Goal: Transaction & Acquisition: Purchase product/service

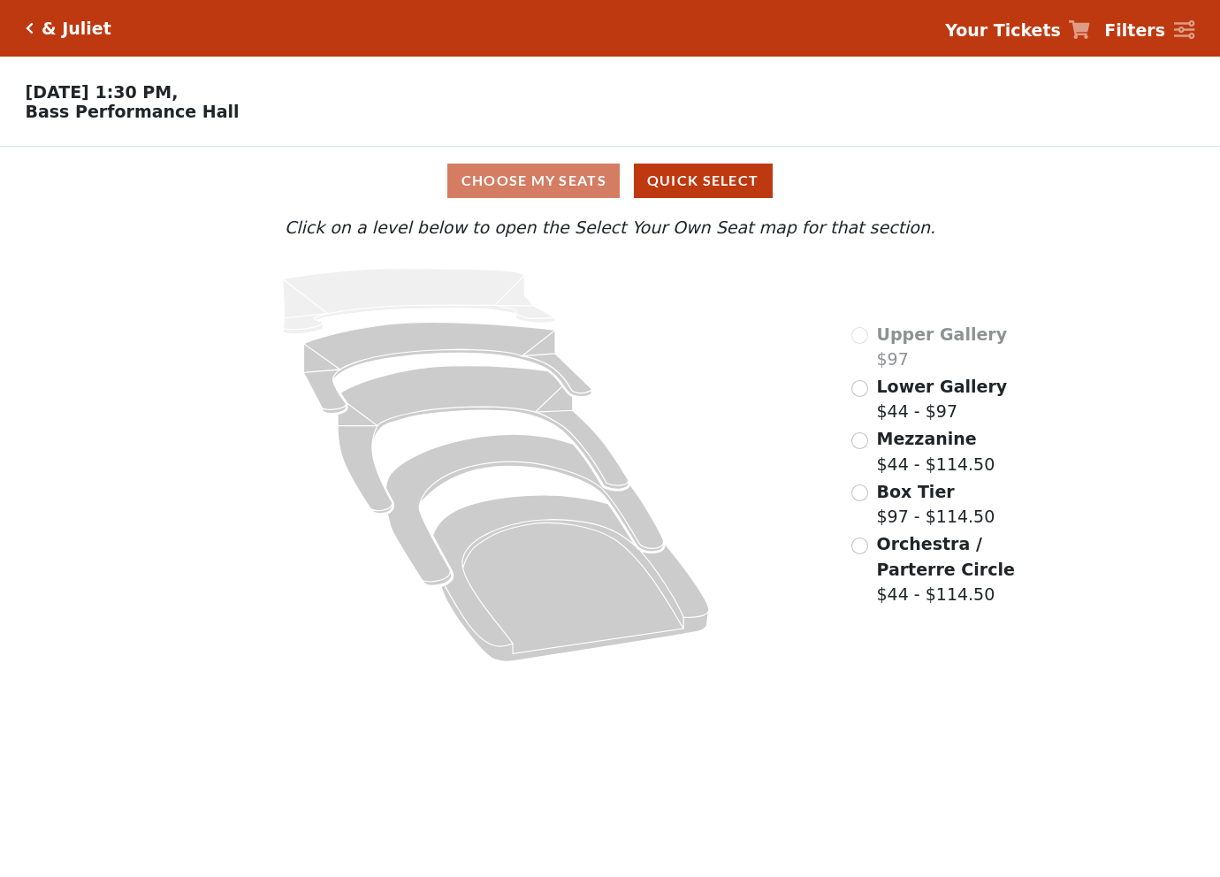
click at [901, 396] on span "Lower Gallery" at bounding box center [942, 386] width 131 height 19
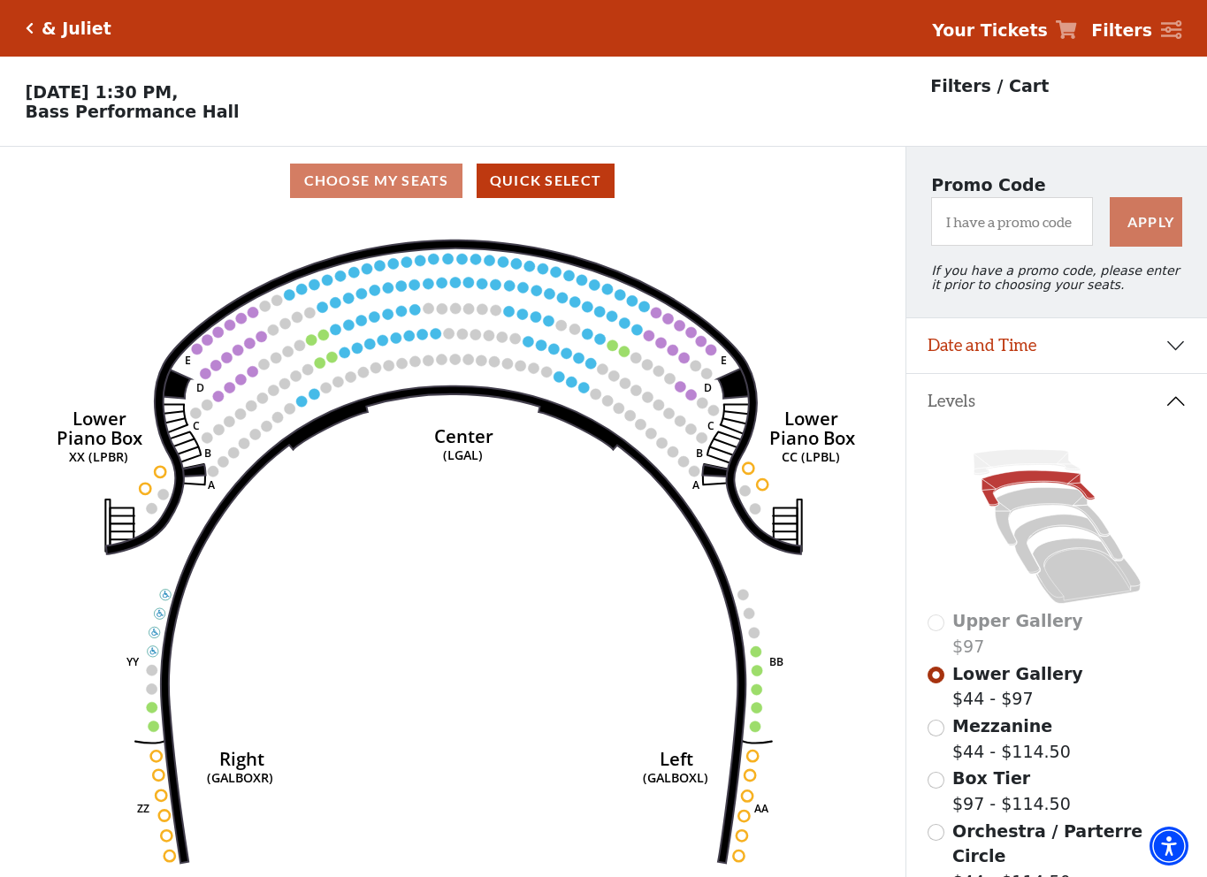
click at [235, 287] on icon "Right (GALBOXR) E D C B A E D C B A YY ZZ Left (GALBOXL) BB AA Center Lower Pia…" at bounding box center [452, 552] width 814 height 674
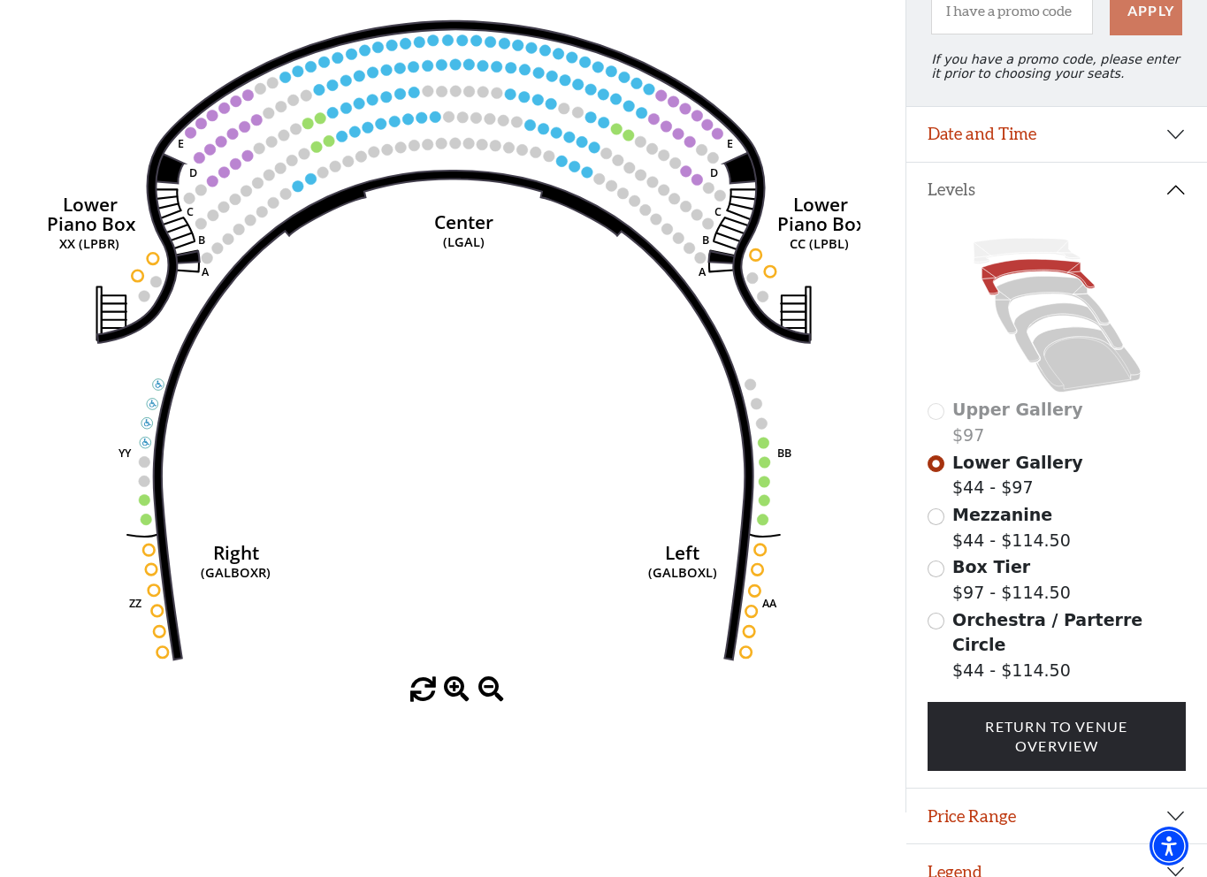
scroll to position [220, 0]
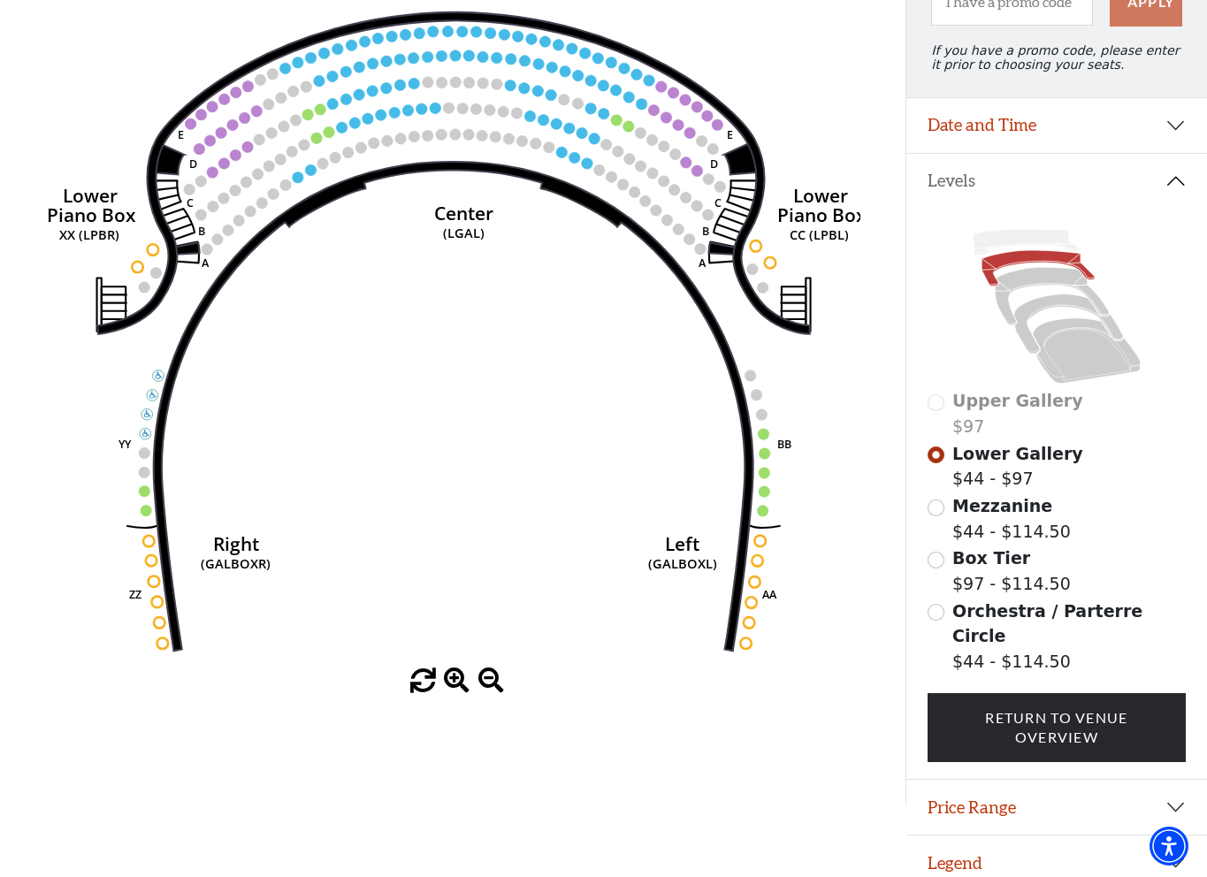
click at [994, 516] on span "Mezzanine" at bounding box center [1002, 505] width 100 height 19
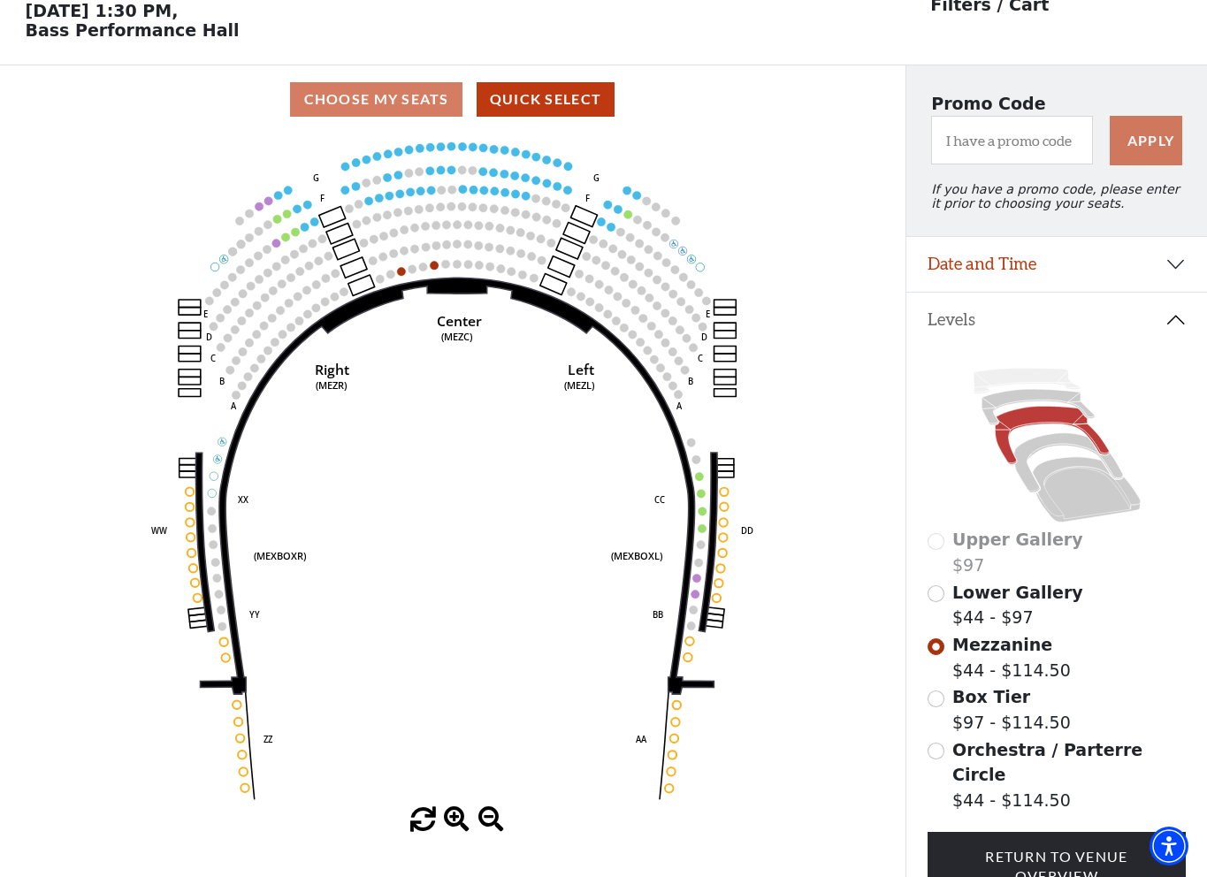
scroll to position [82, 0]
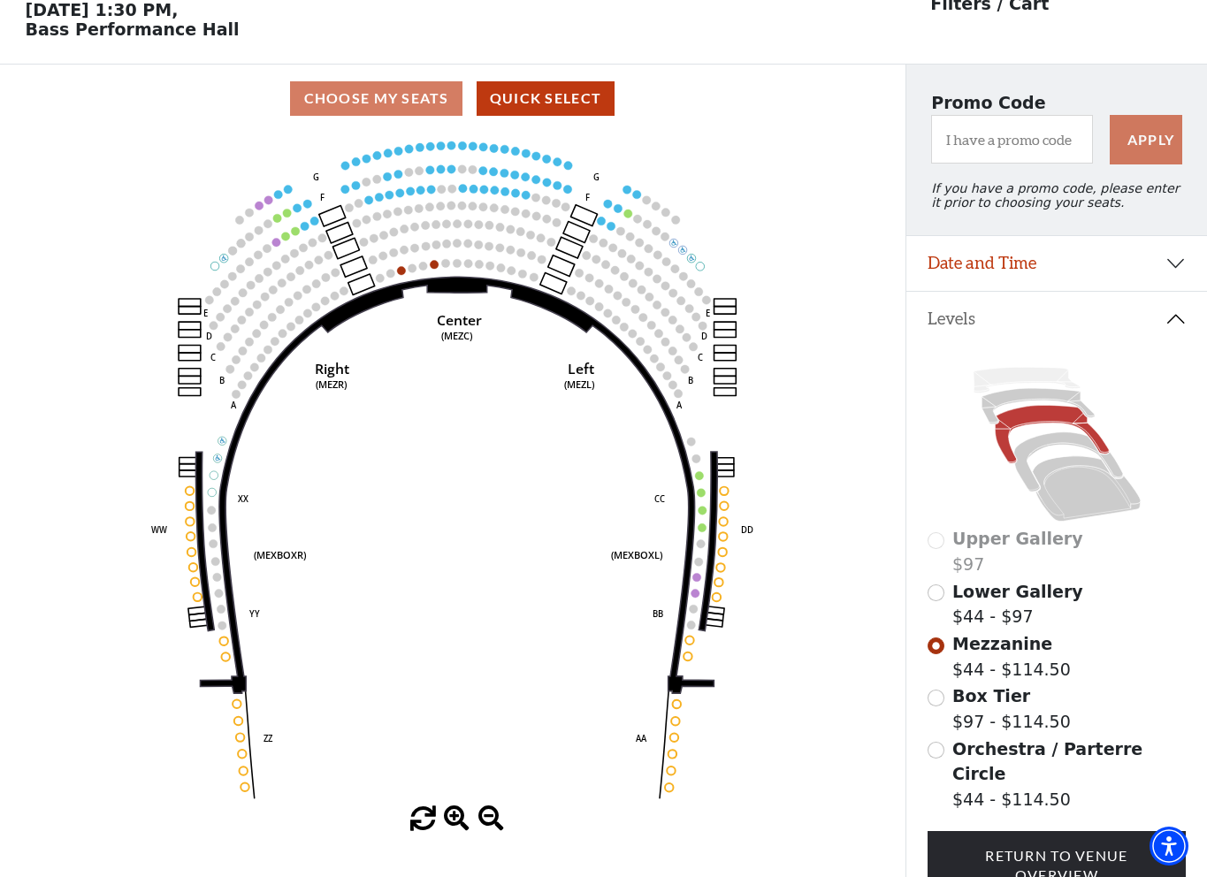
click at [996, 721] on label "Box Tier $97 - $114.50" at bounding box center [1011, 709] width 119 height 50
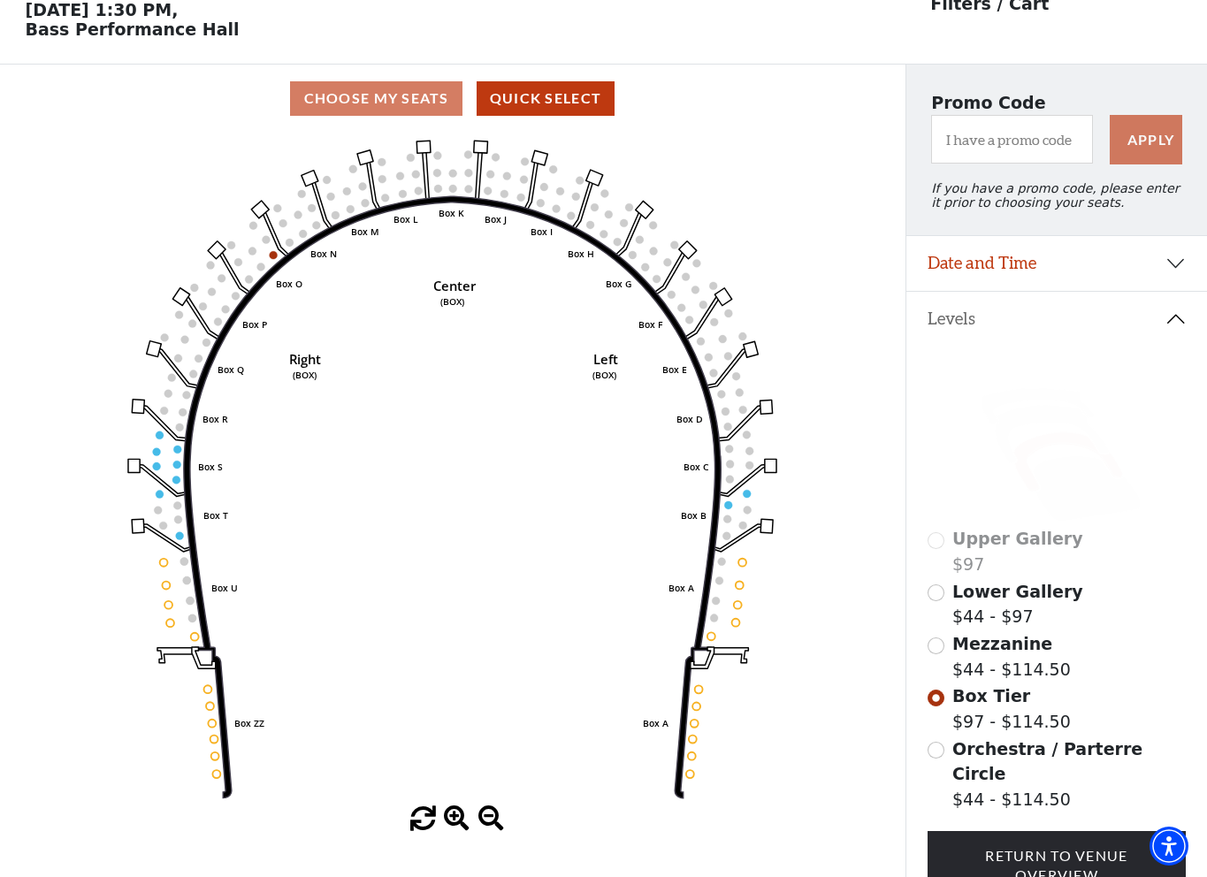
click at [988, 765] on span "Orchestra / Parterre Circle" at bounding box center [1047, 761] width 190 height 45
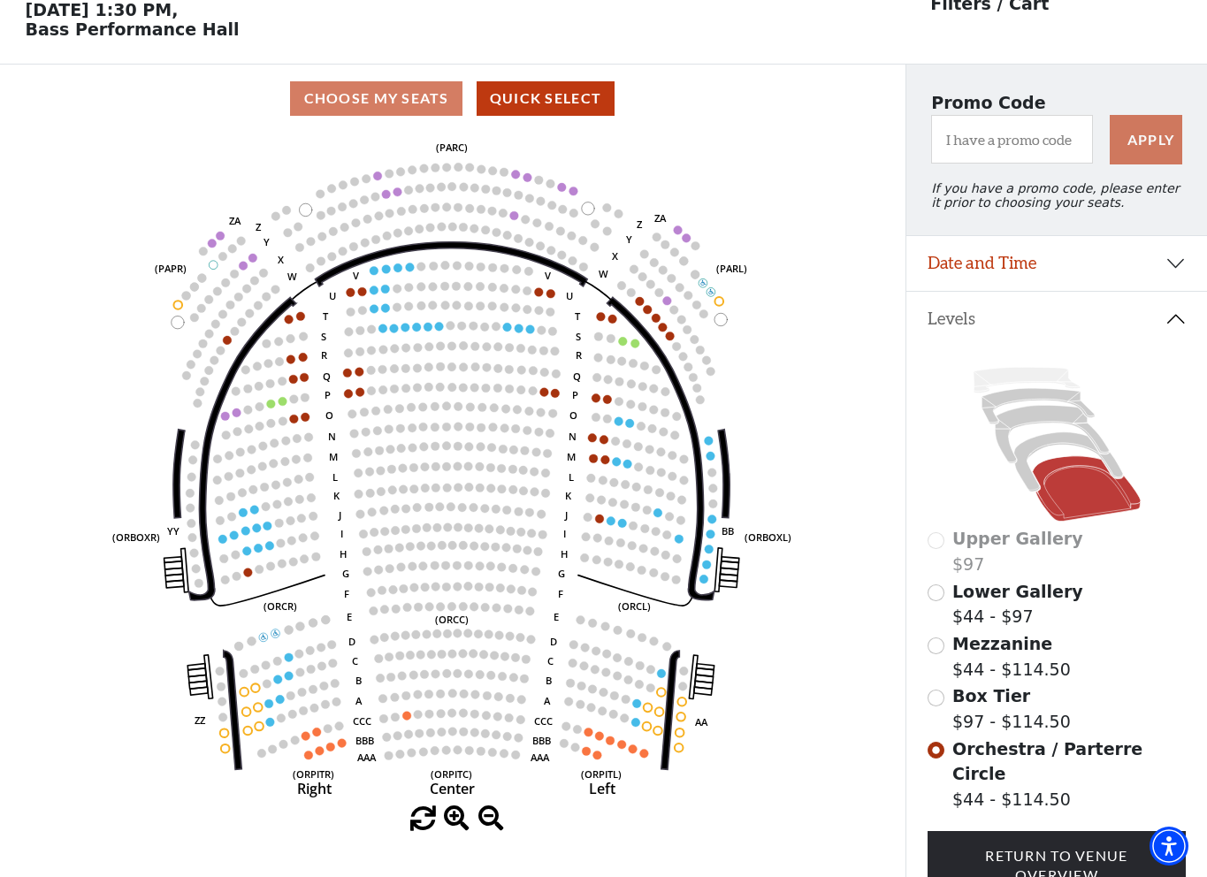
click at [961, 601] on span "Lower Gallery" at bounding box center [1017, 591] width 131 height 19
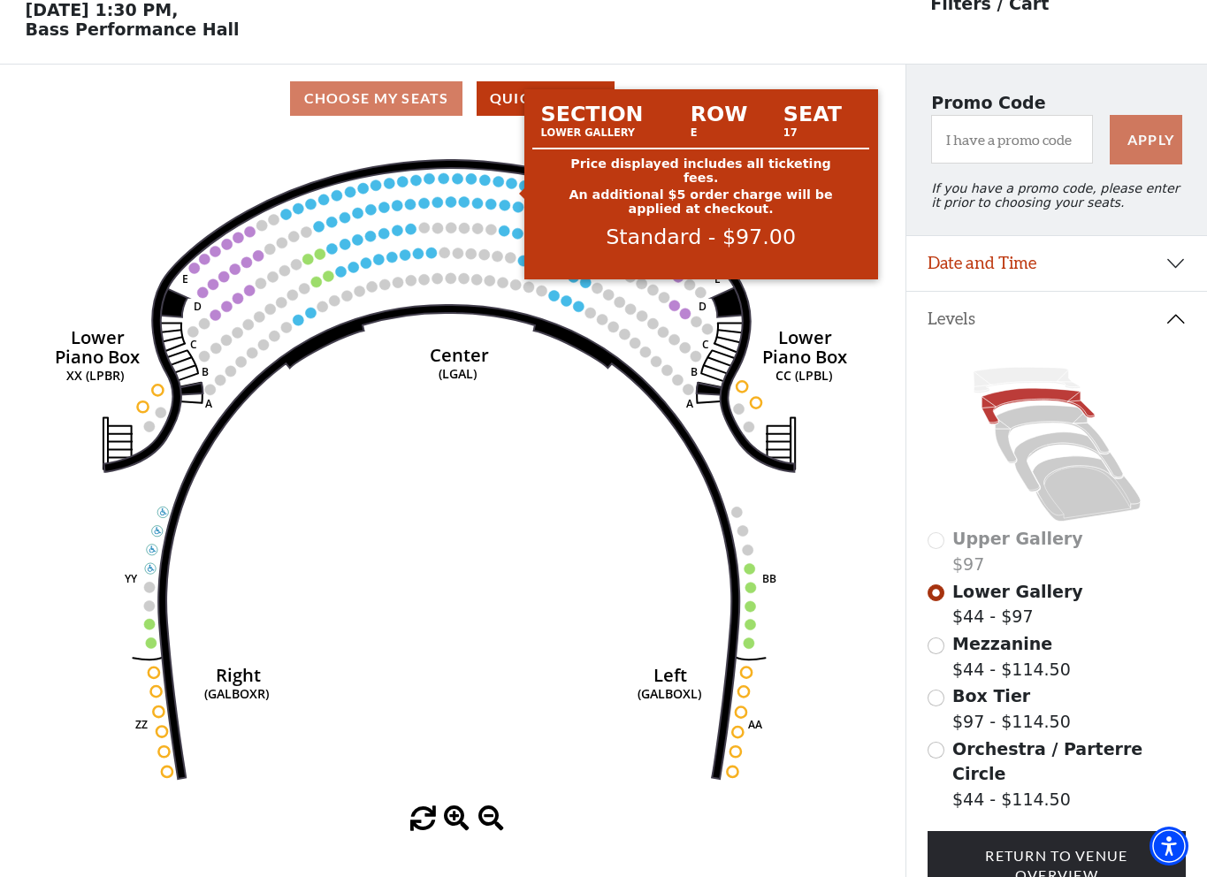
click at [509, 187] on circle at bounding box center [512, 183] width 11 height 11
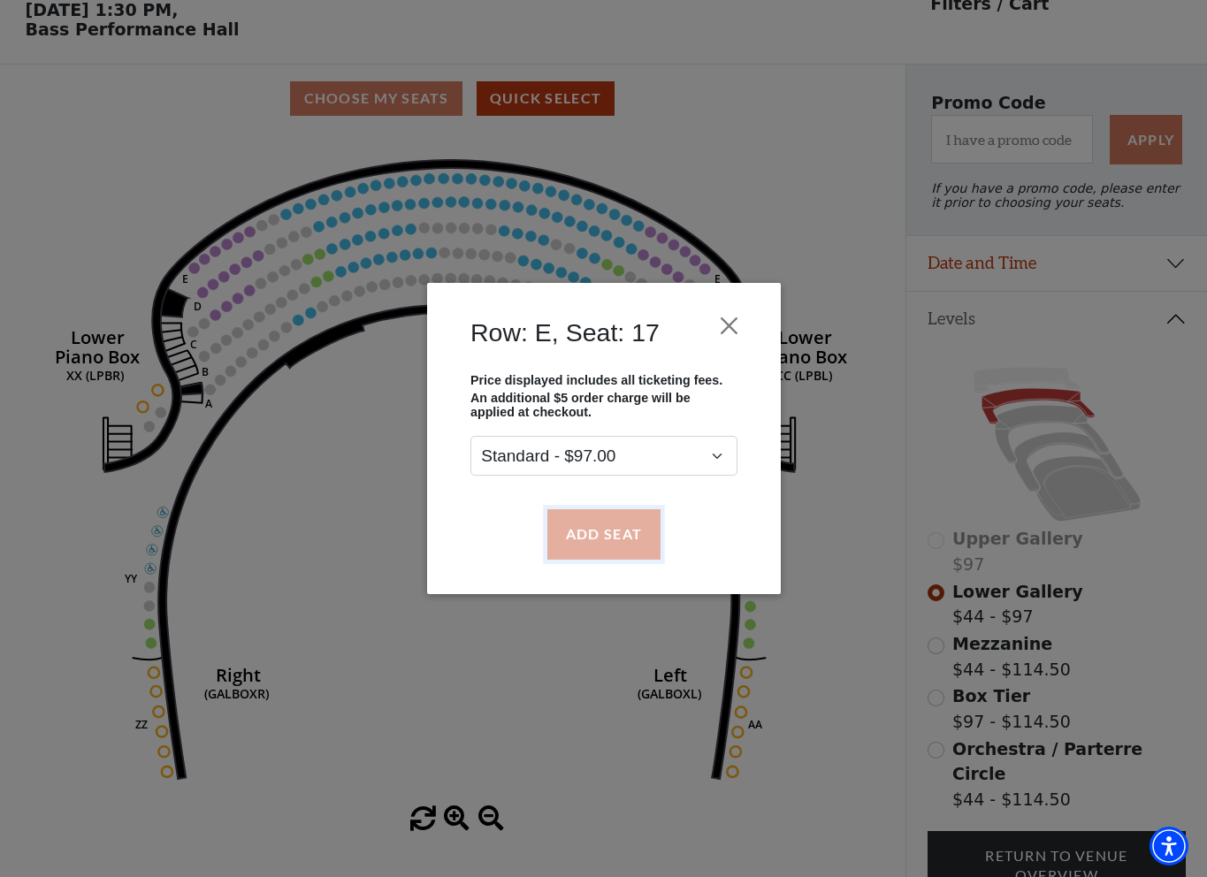
click at [600, 543] on button "Add Seat" at bounding box center [603, 534] width 113 height 50
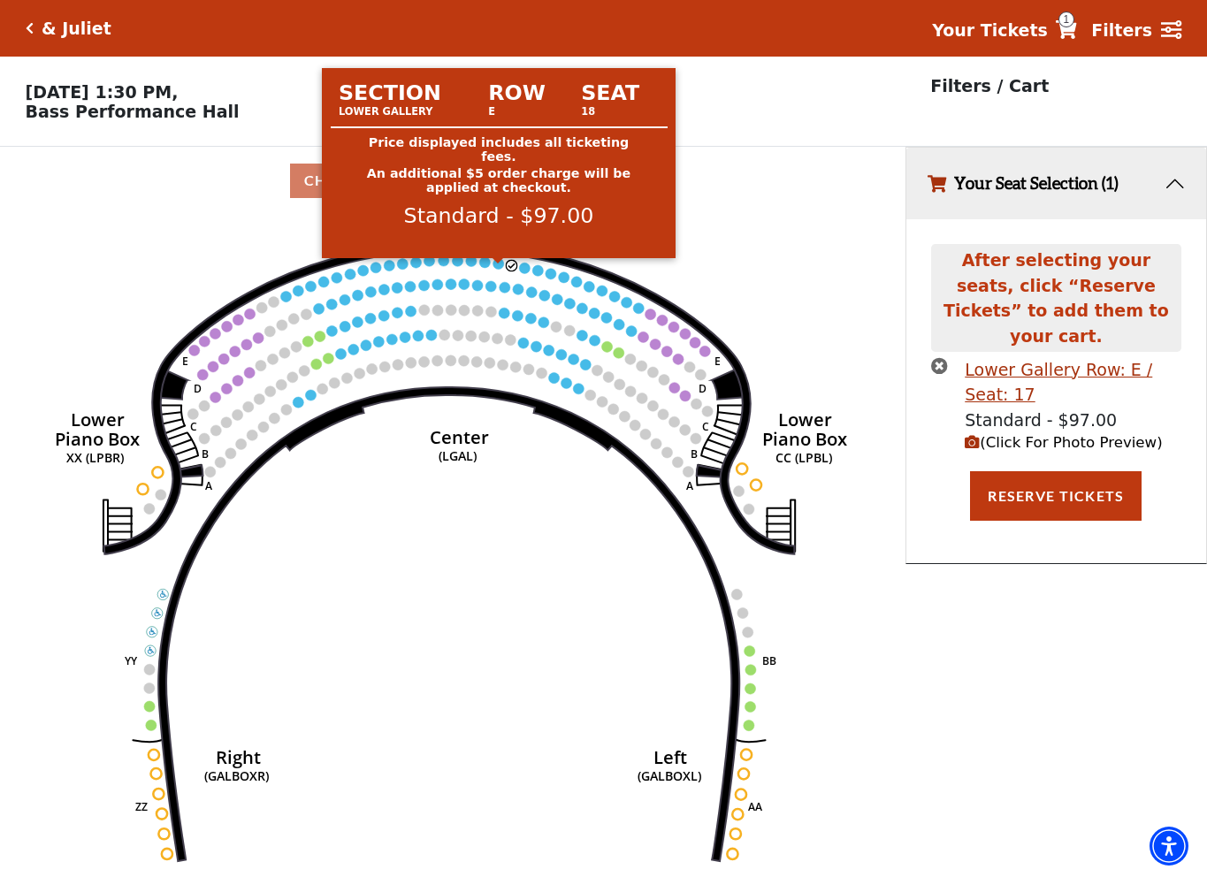
click at [499, 269] on circle at bounding box center [498, 263] width 11 height 11
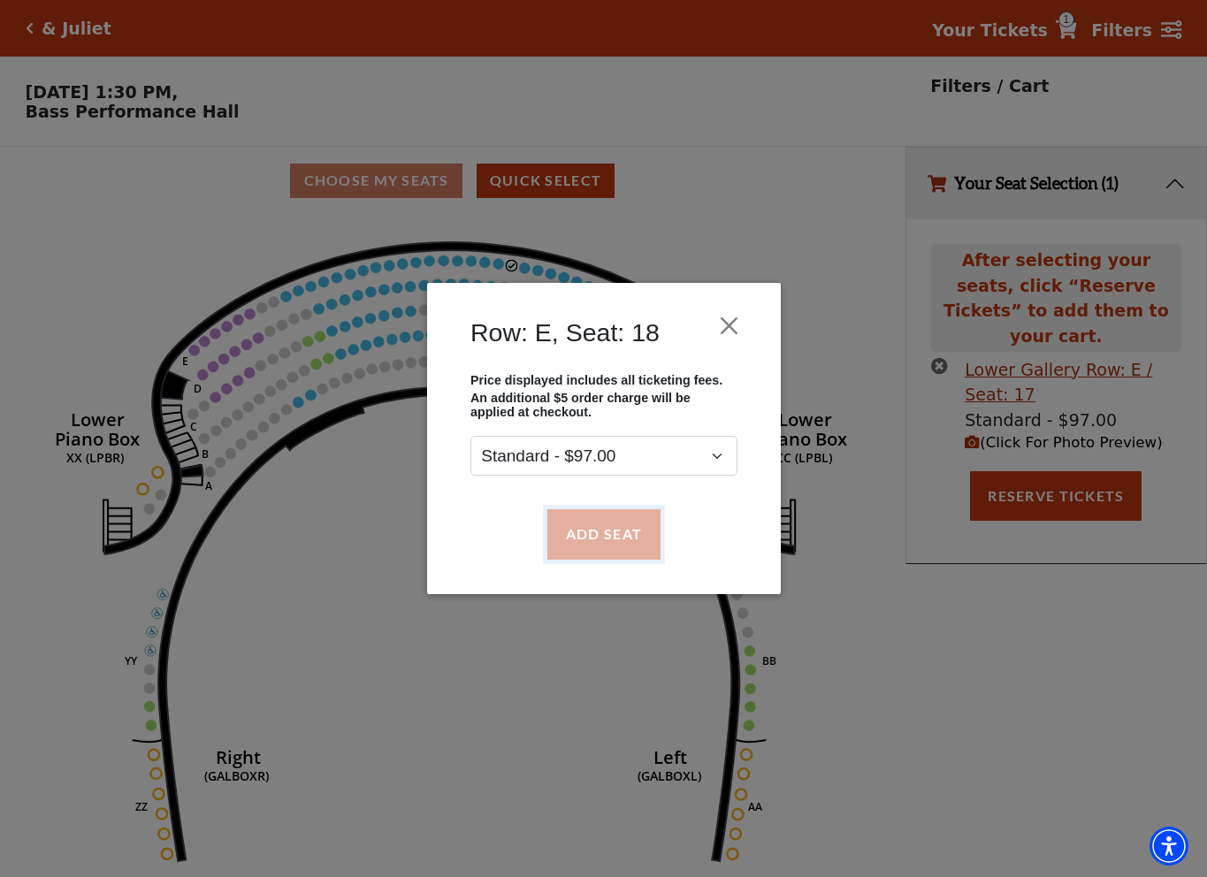
click at [573, 526] on button "Add Seat" at bounding box center [603, 534] width 113 height 50
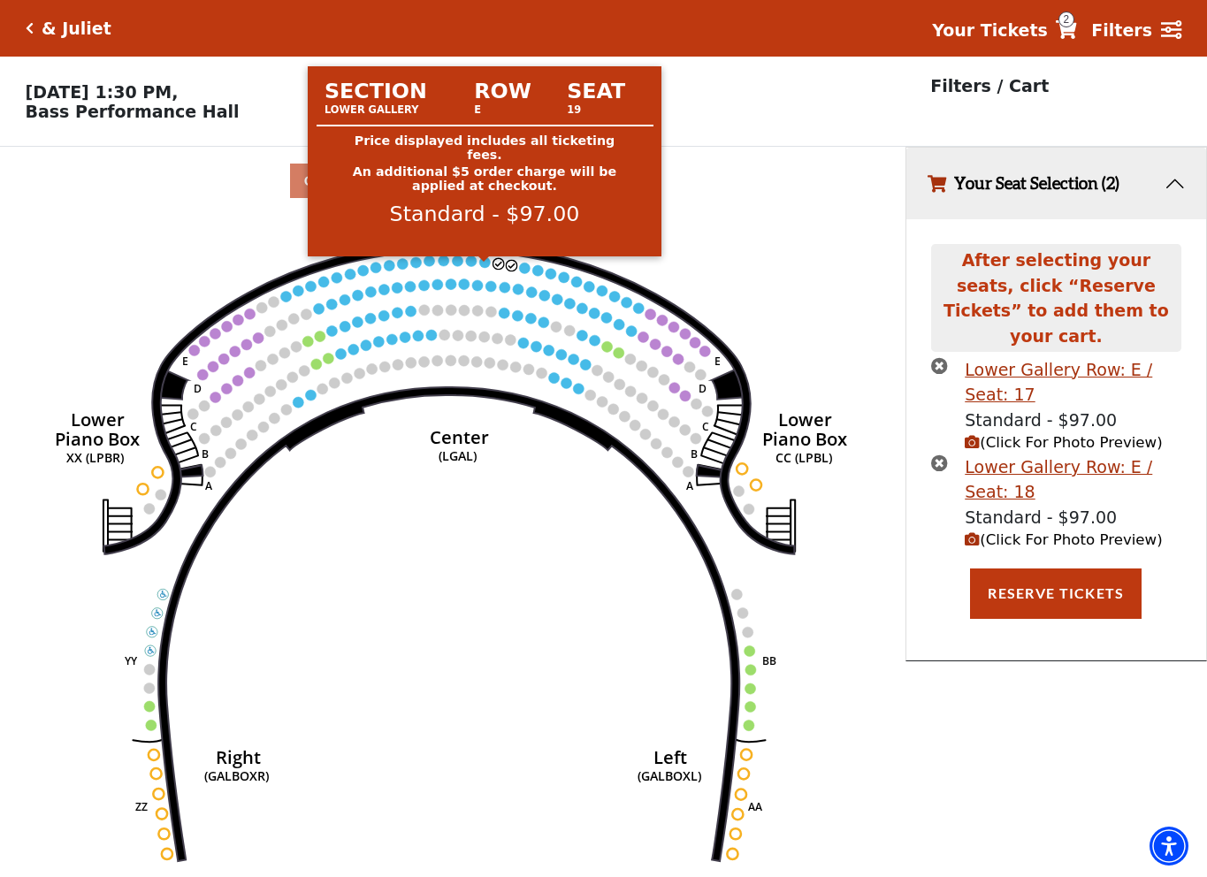
click at [486, 265] on circle at bounding box center [484, 261] width 11 height 11
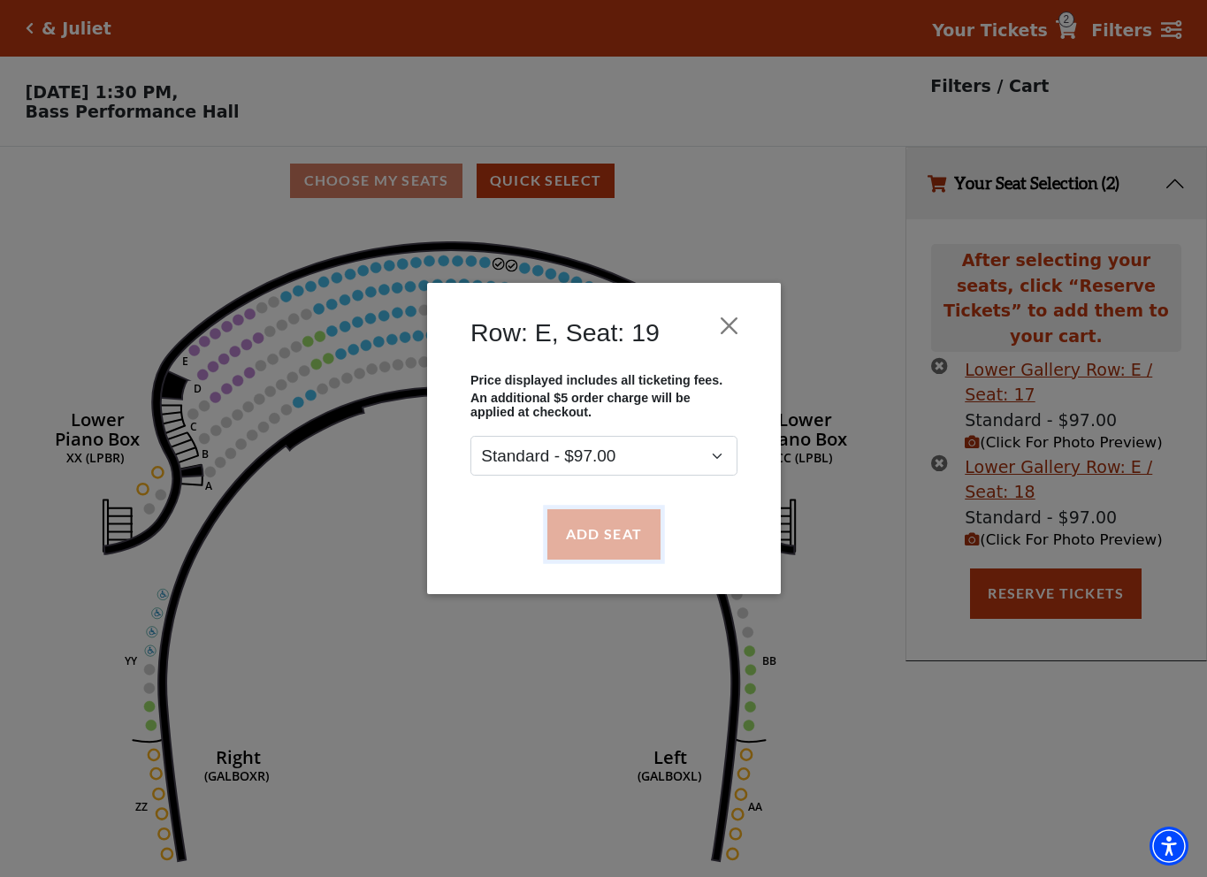
click at [568, 519] on button "Add Seat" at bounding box center [603, 534] width 113 height 50
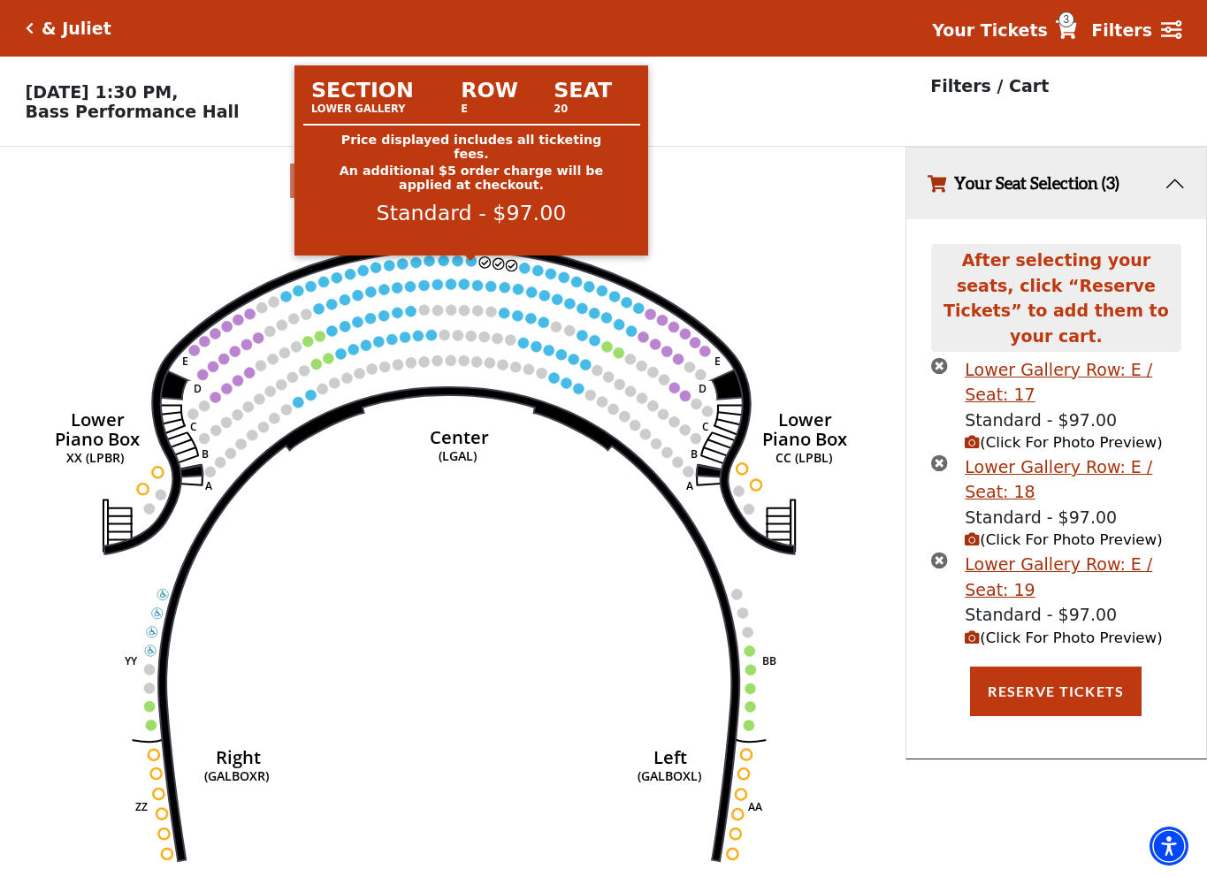
click at [472, 266] on circle at bounding box center [471, 261] width 11 height 11
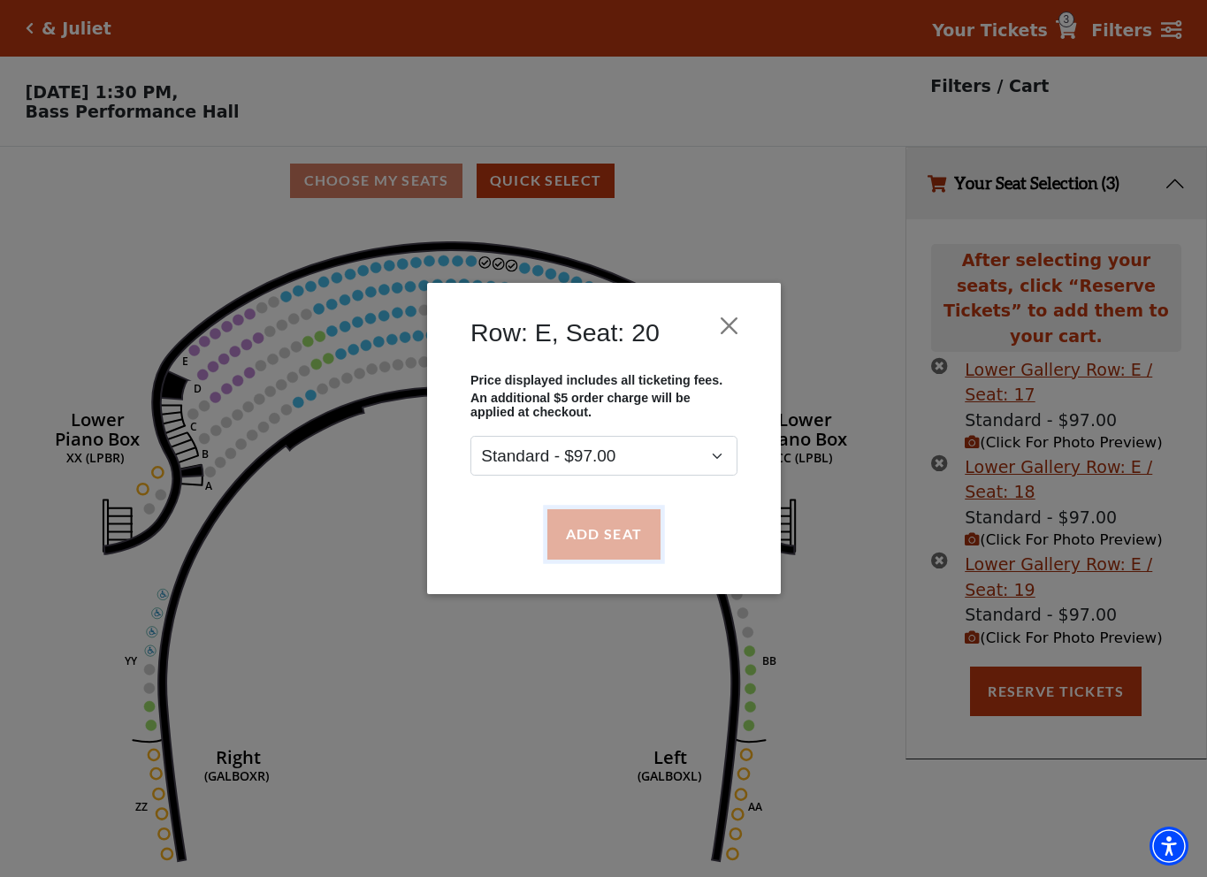
click at [592, 544] on button "Add Seat" at bounding box center [603, 534] width 113 height 50
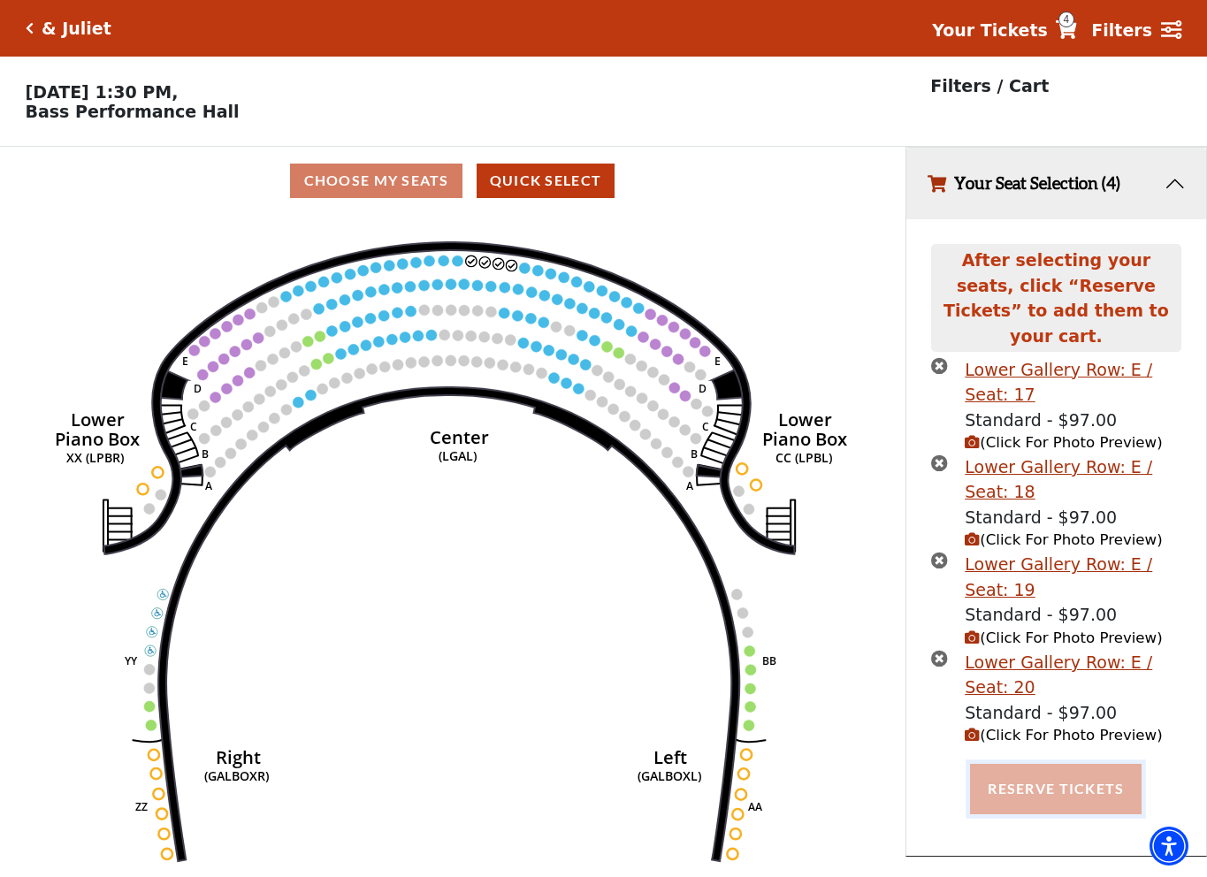
click at [1013, 764] on button "Reserve Tickets" at bounding box center [1056, 789] width 172 height 50
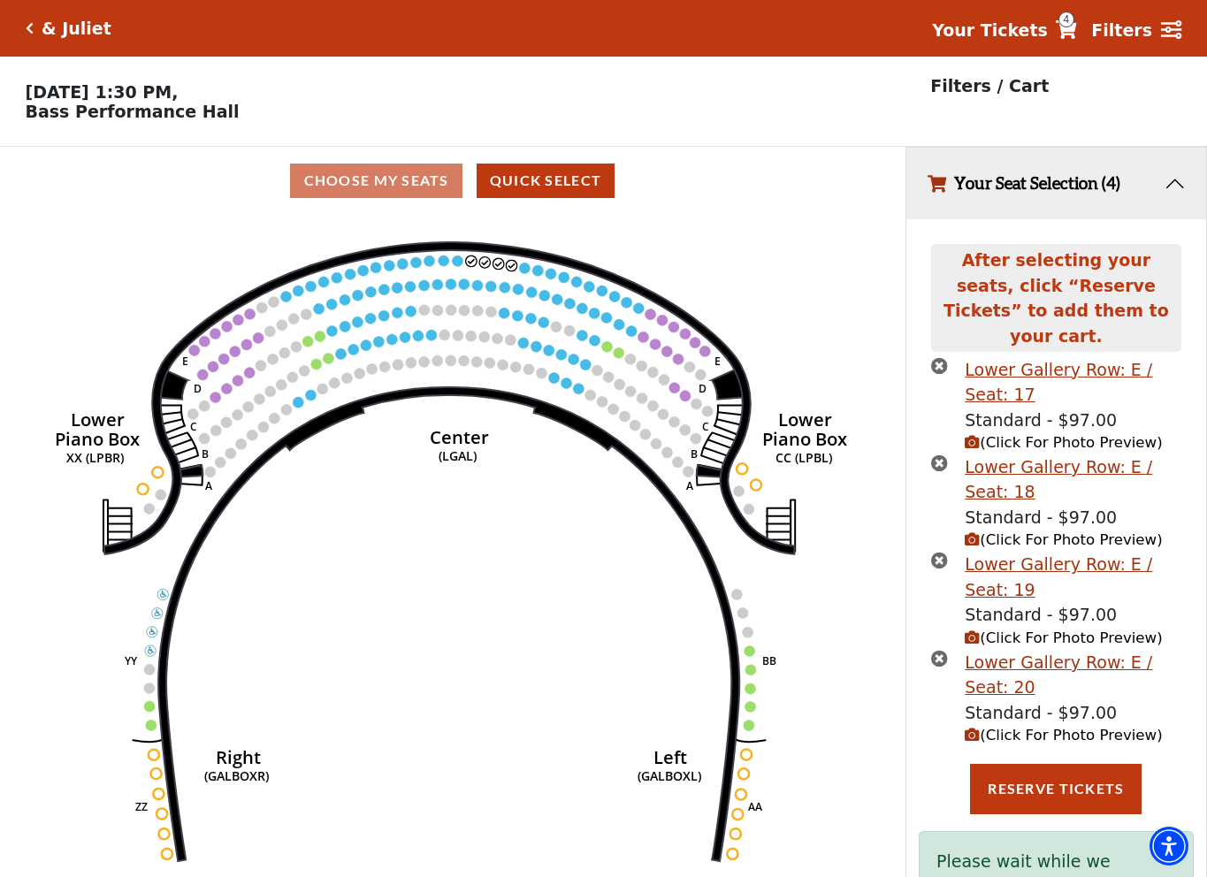
scroll to position [65, 0]
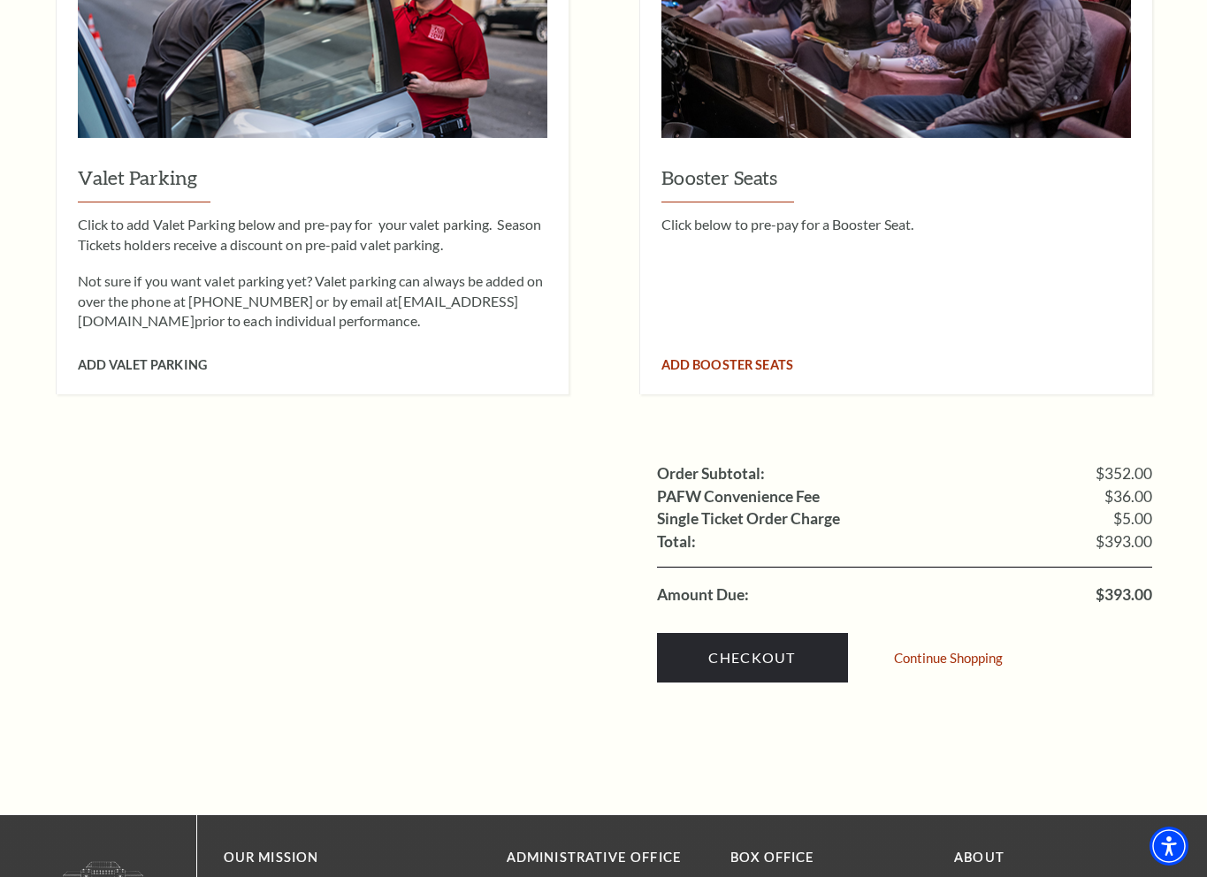
scroll to position [1680, 0]
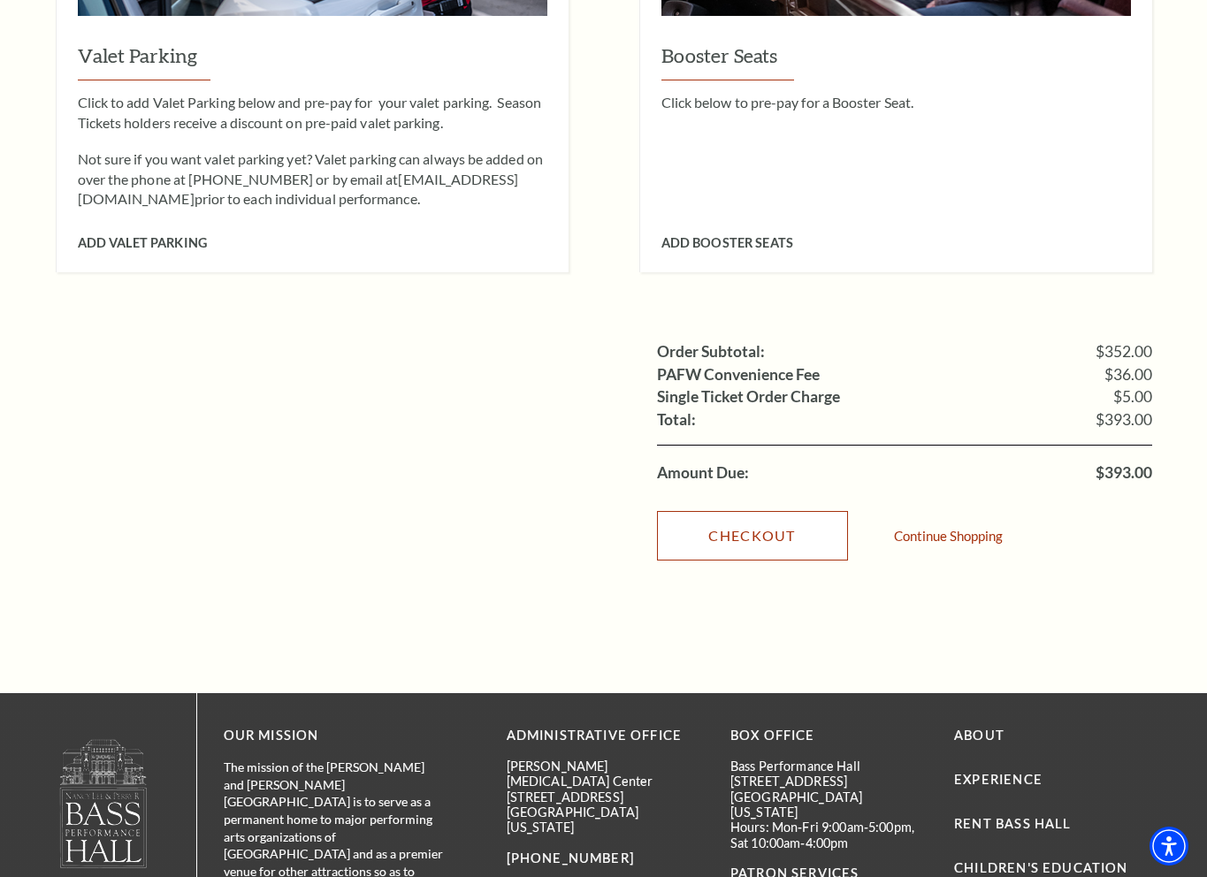
click at [747, 511] on link "Checkout" at bounding box center [752, 536] width 191 height 50
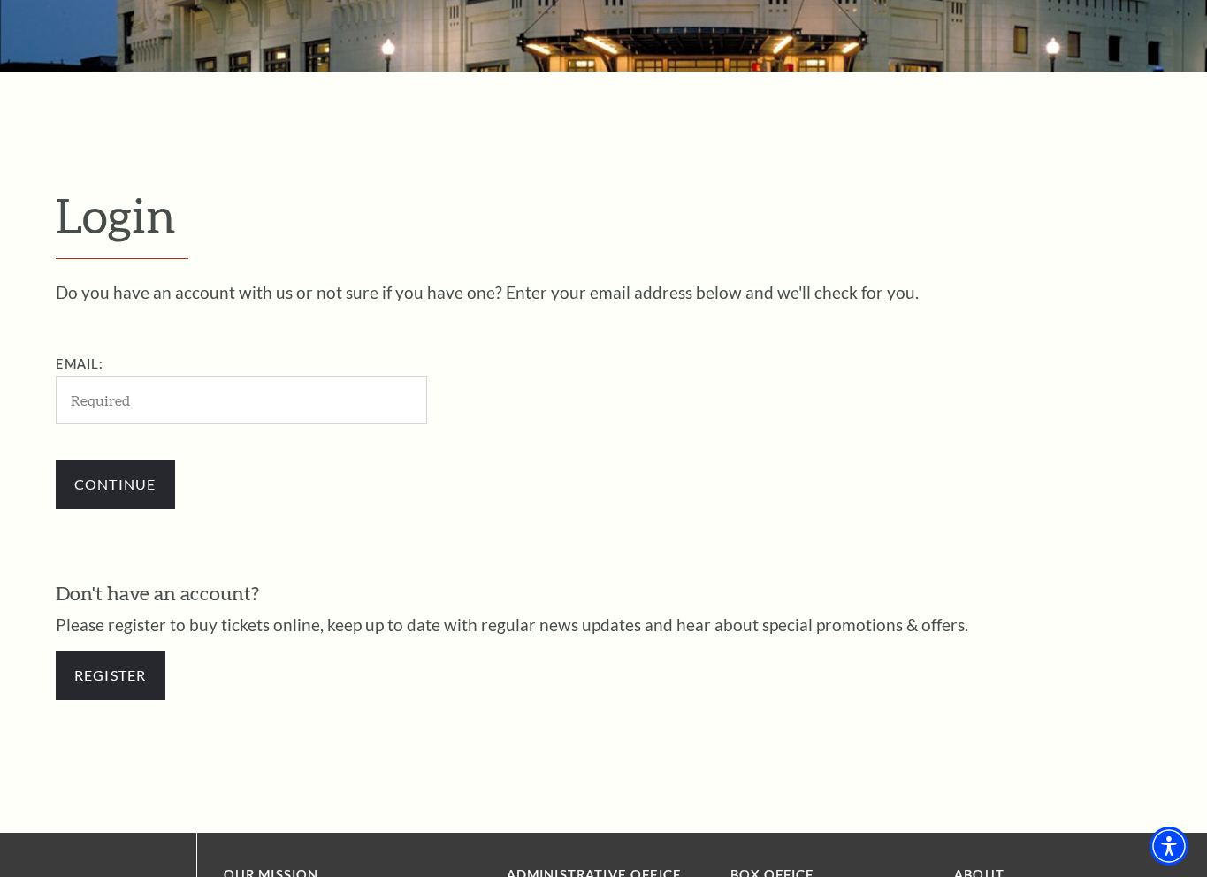
scroll to position [408, 0]
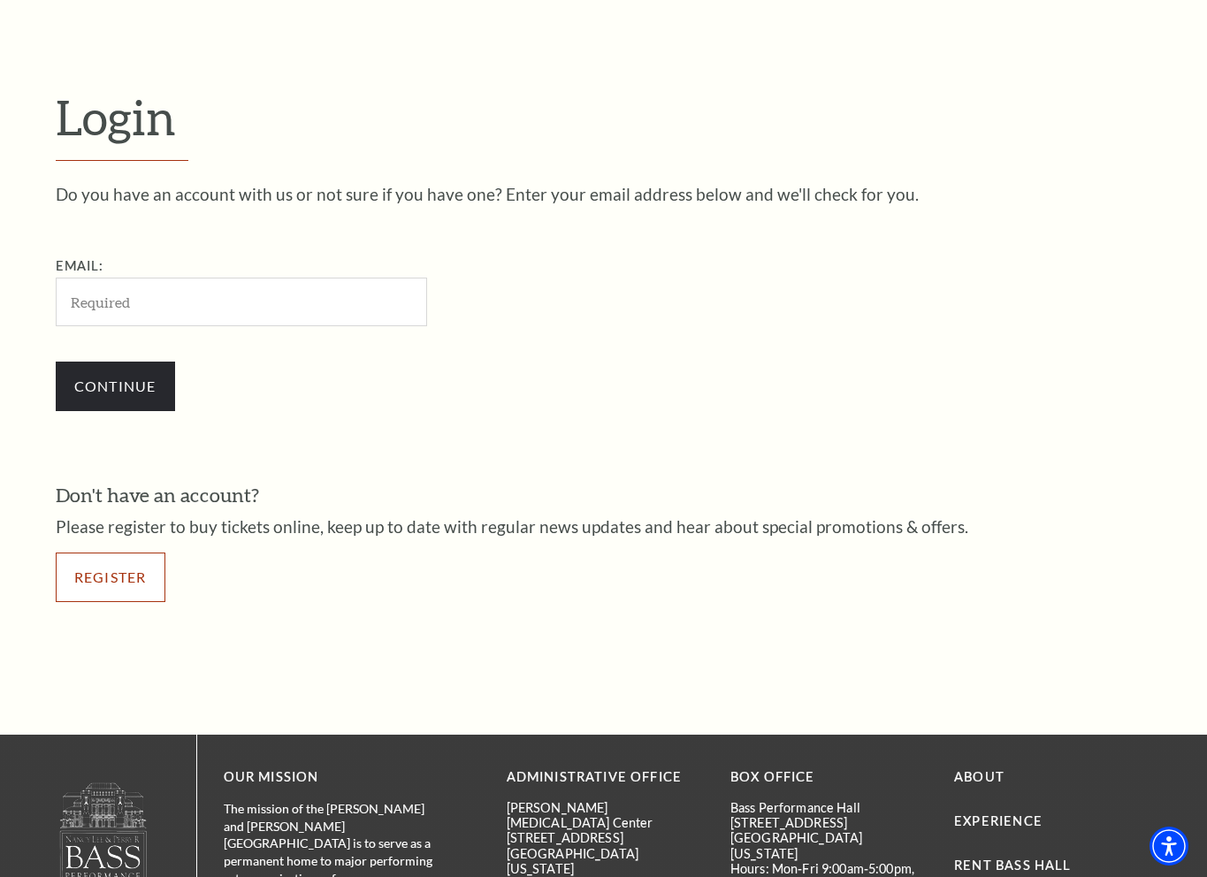
drag, startPoint x: 126, startPoint y: 578, endPoint x: 149, endPoint y: 575, distance: 22.4
click at [126, 578] on link "Register" at bounding box center [111, 578] width 110 height 50
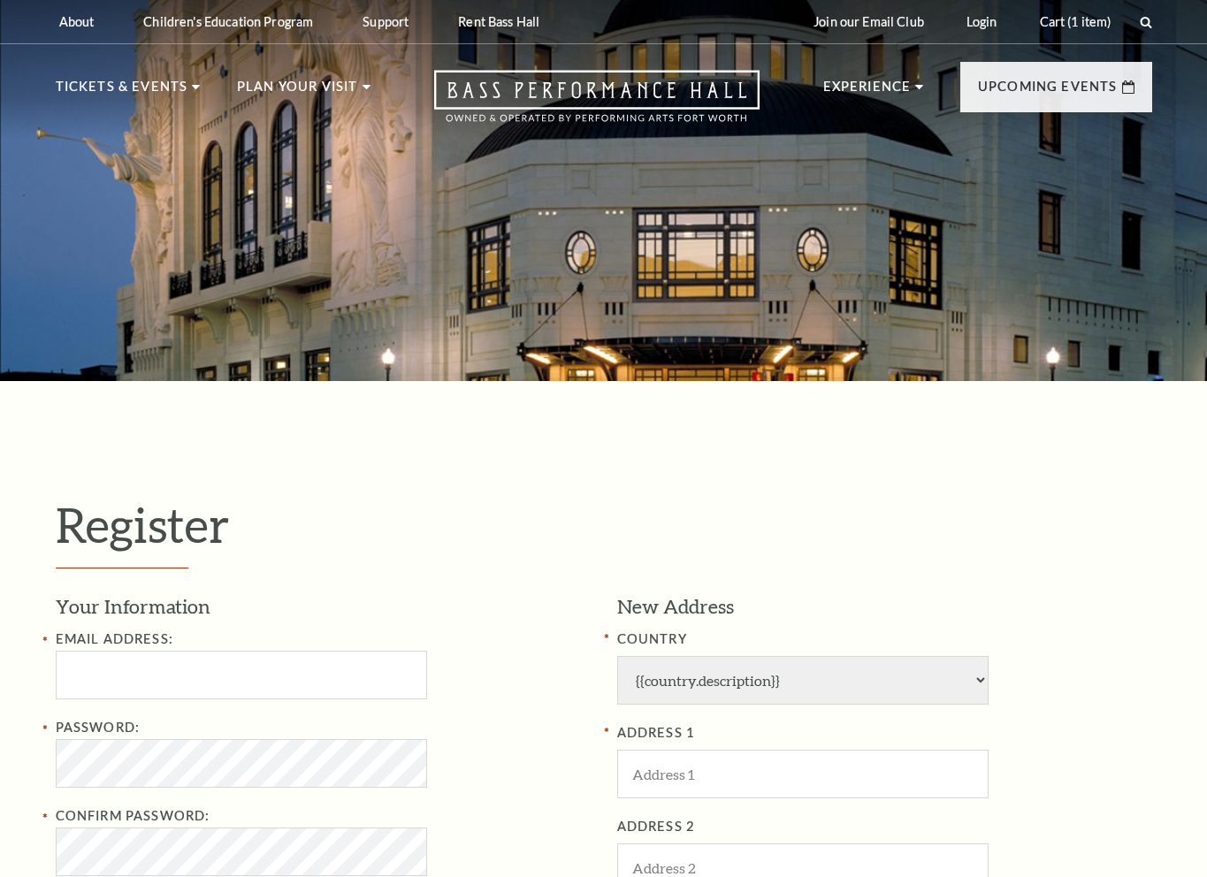
select select "1"
select select "TX"
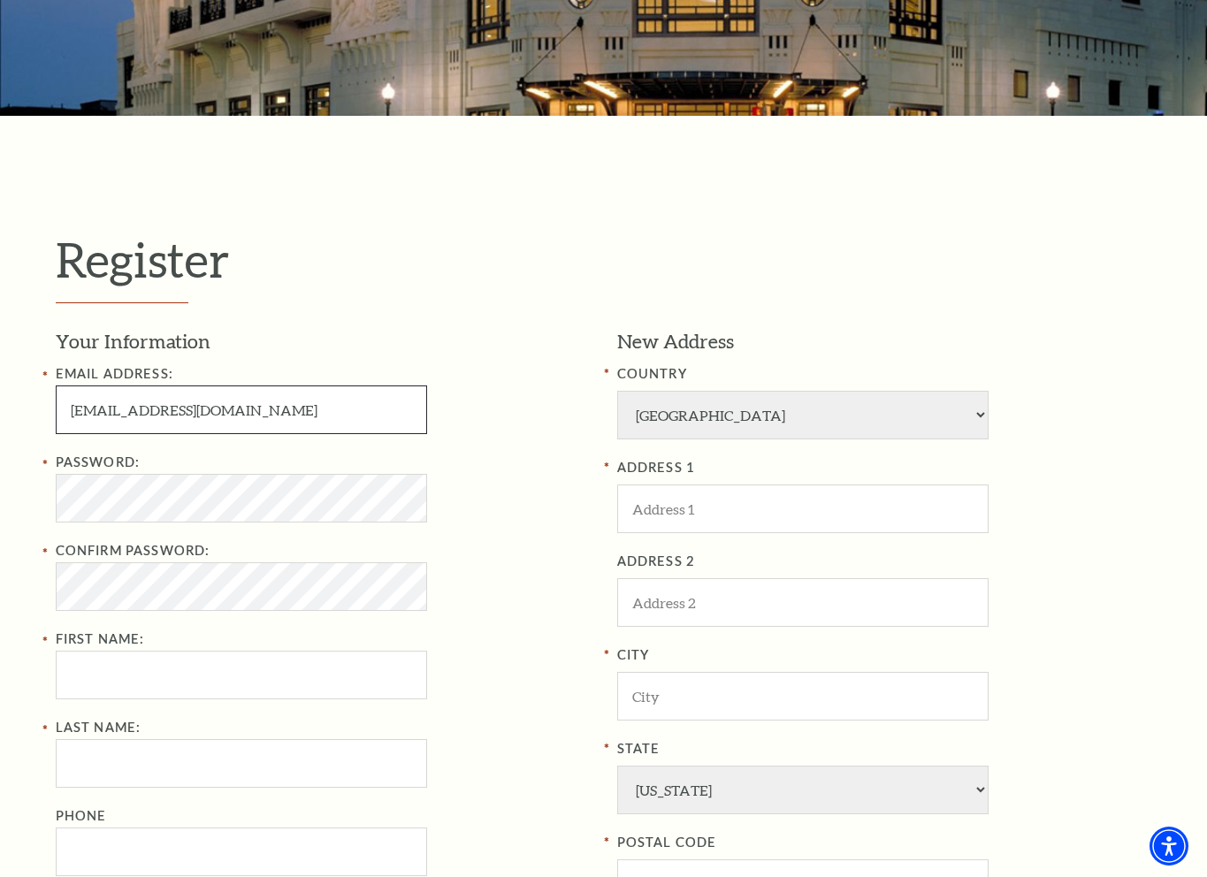
click at [107, 415] on input "maimhoclan74@gmail.com" at bounding box center [241, 410] width 371 height 49
type input "maimhhhoclan74@gmail.com"
click at [0, 511] on html "Skip to main content Enable accessibility for low vision Open the accessibility…" at bounding box center [603, 173] width 1207 height 877
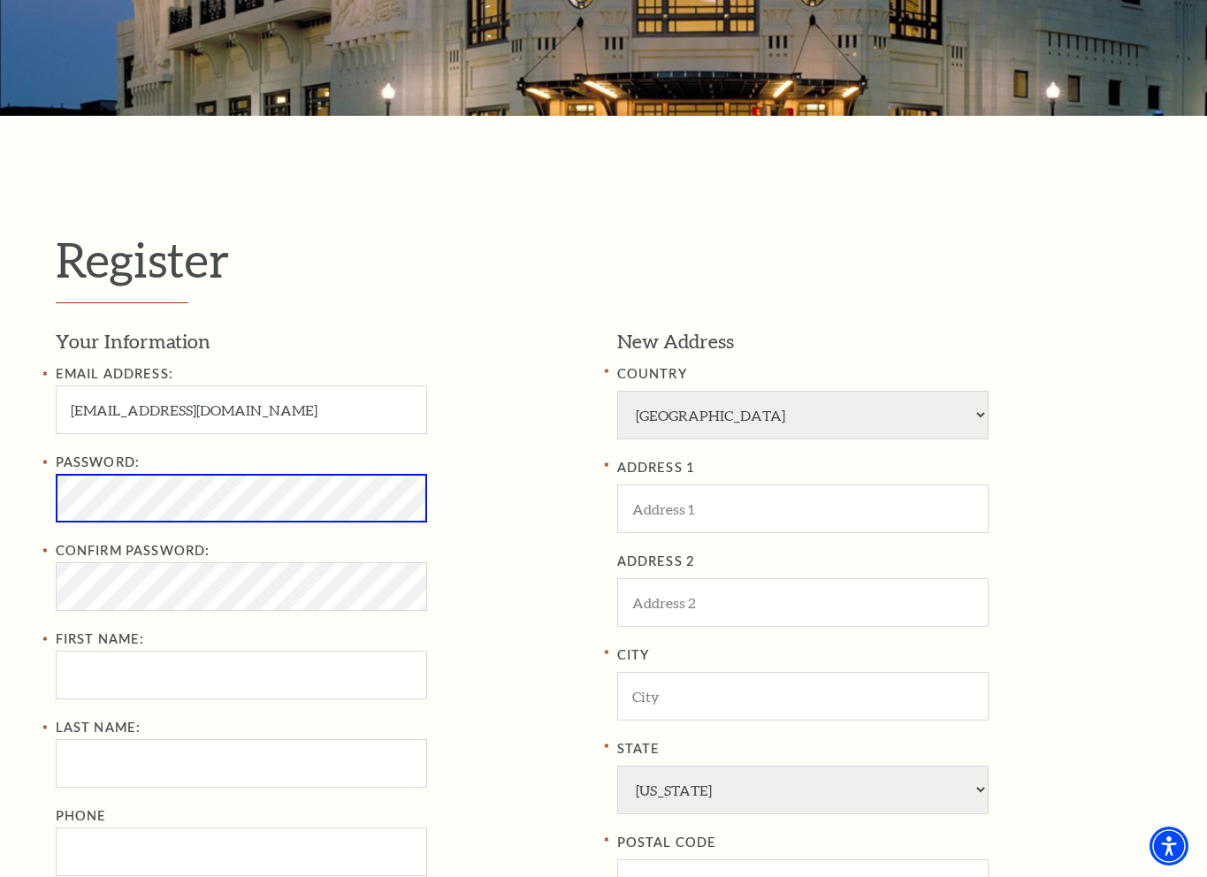
click at [119, 620] on div "Password: Confirm Password: First Name:" at bounding box center [323, 576] width 535 height 248
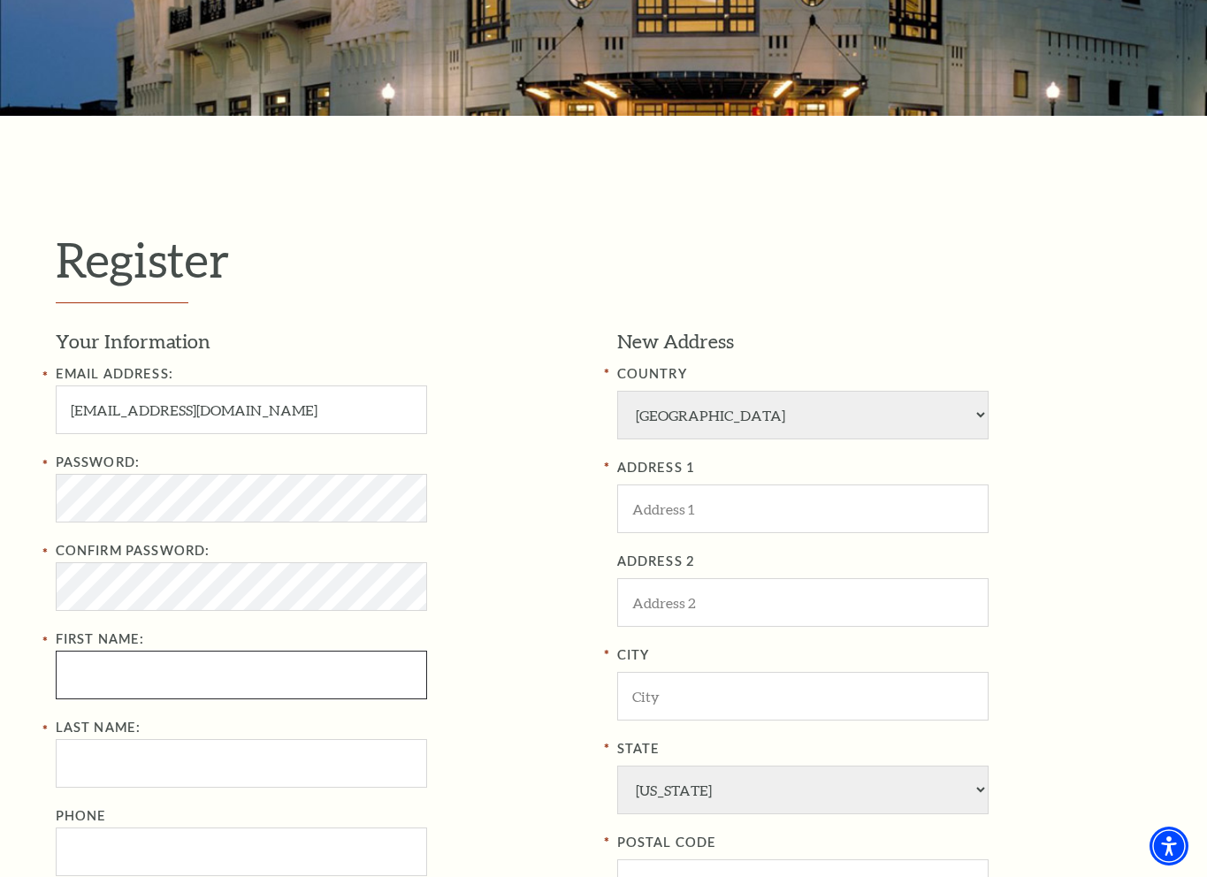
click at [123, 670] on div "Password: Confirm Password: First Name:" at bounding box center [323, 576] width 535 height 248
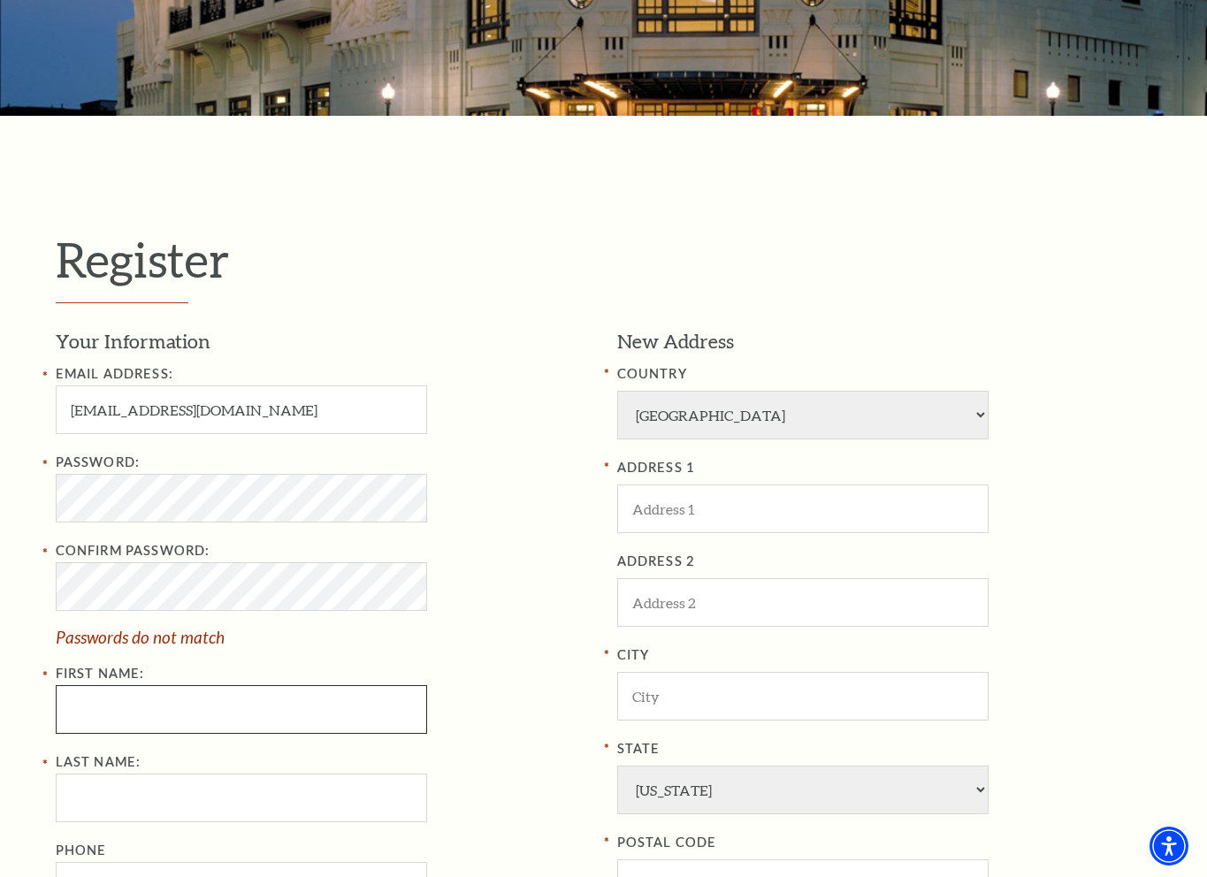
type input "Kenneth"
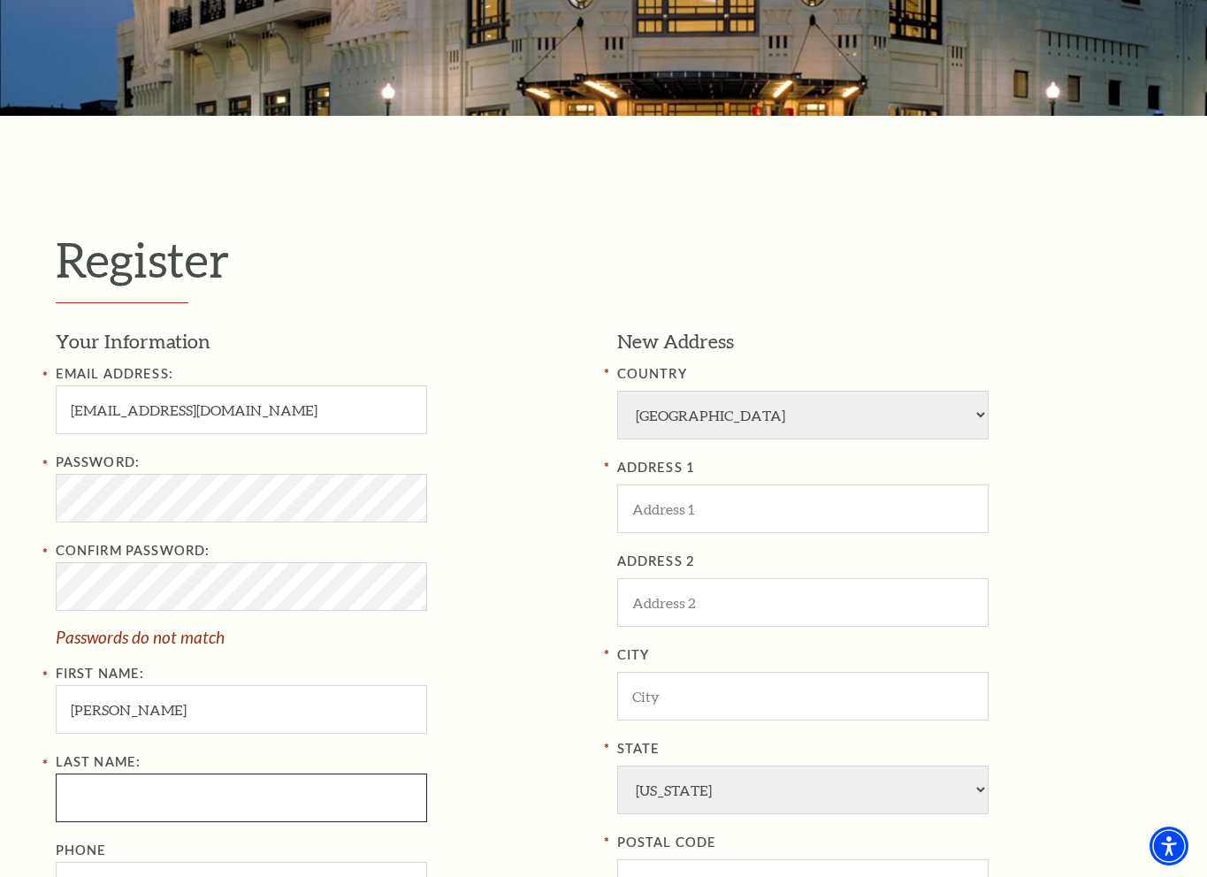
type input "Goldman"
type input "2154471743"
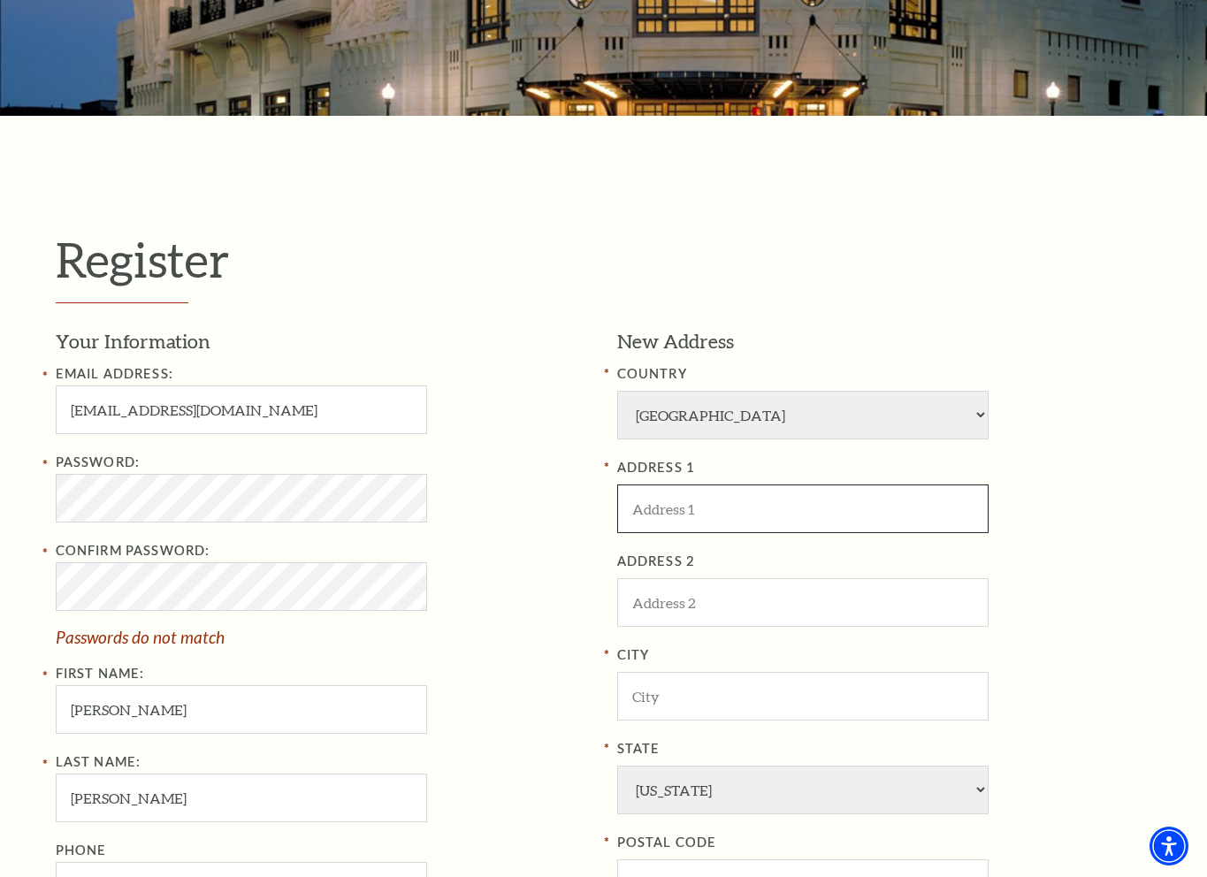
type input "[GEOGRAPHIC_DATA]"
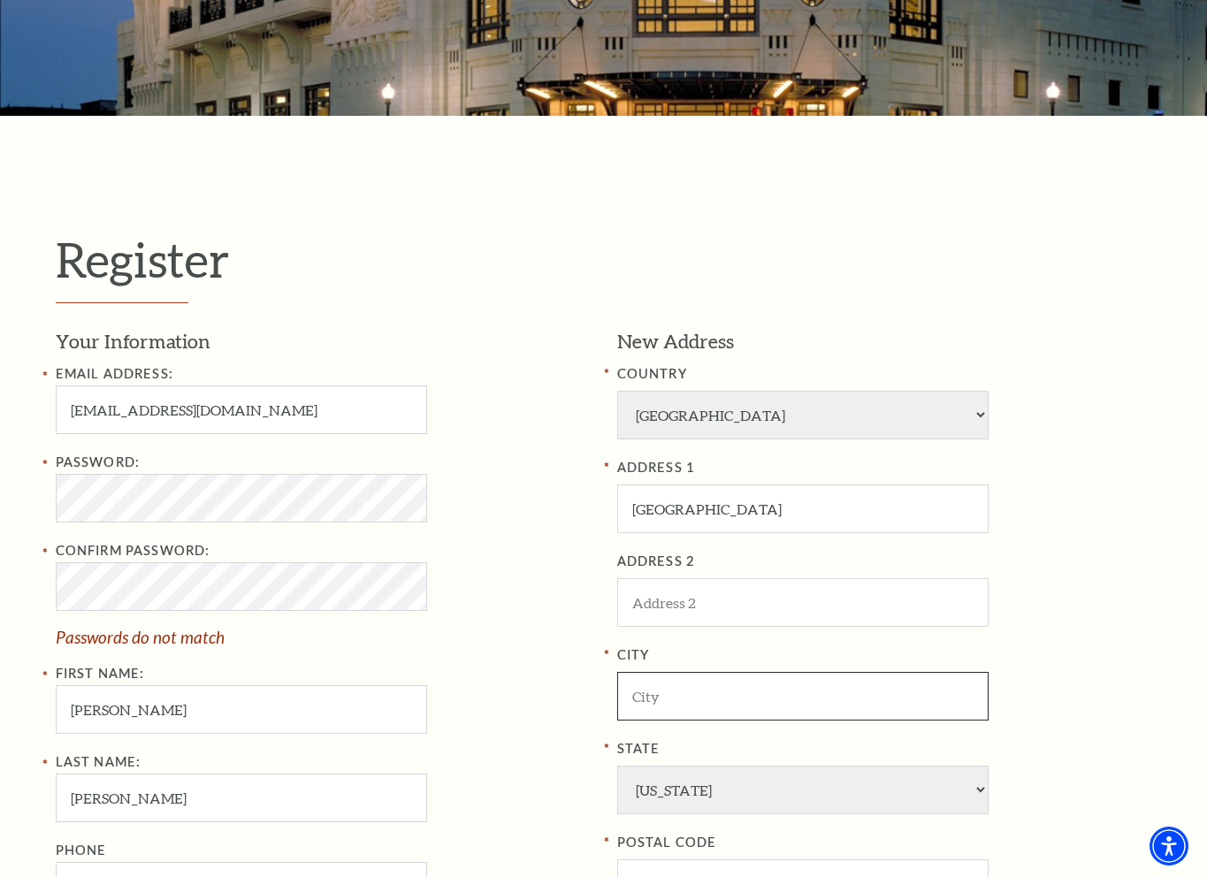
type input "[GEOGRAPHIC_DATA]"
select select "AL"
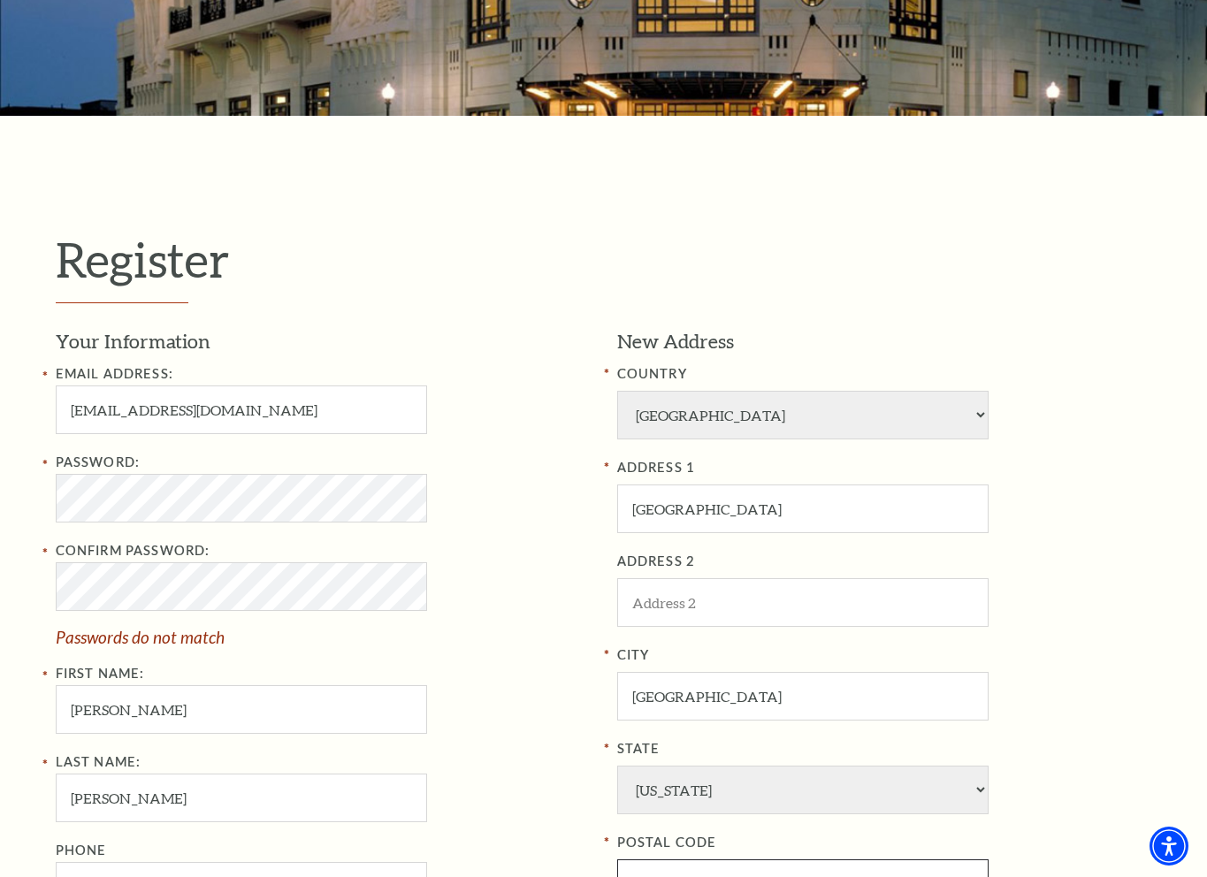
type input "36201"
type input "215-447-1743"
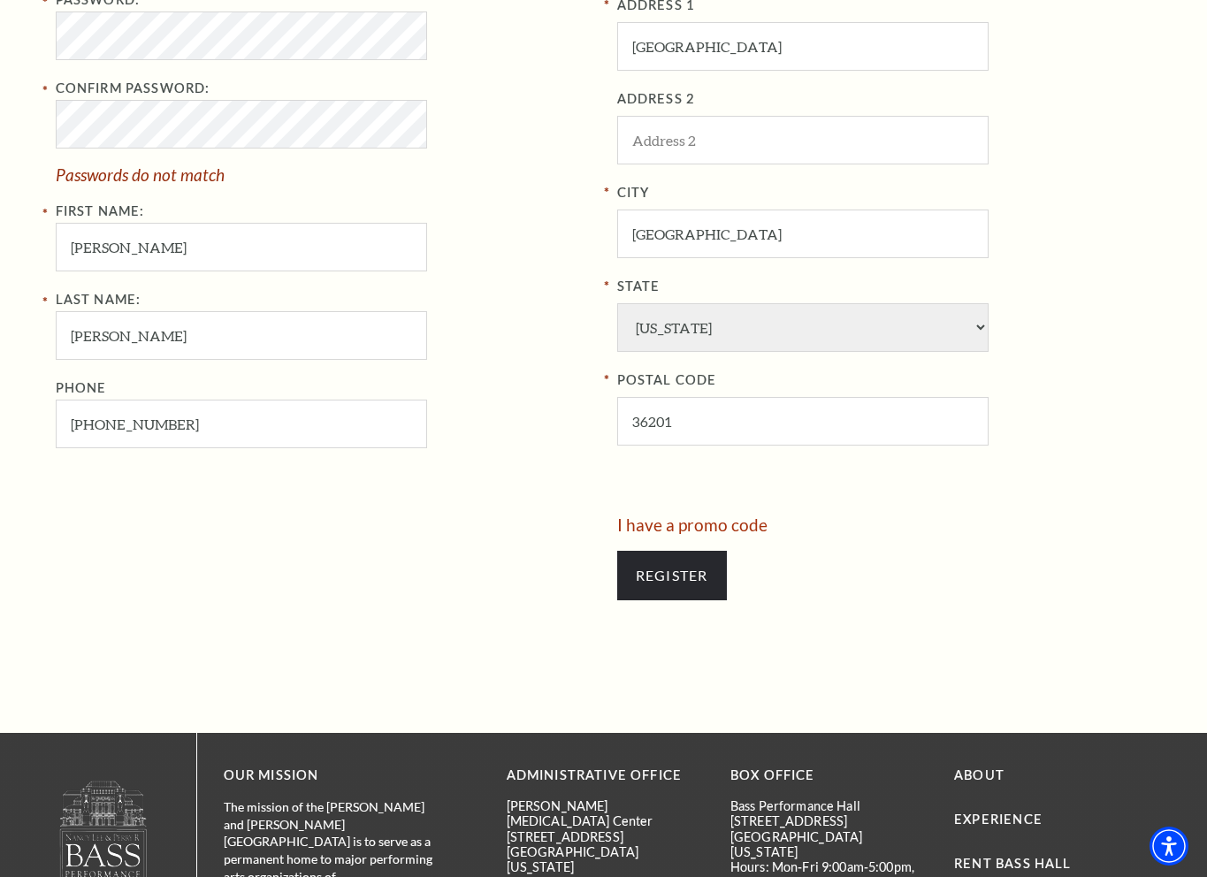
scroll to position [796, 0]
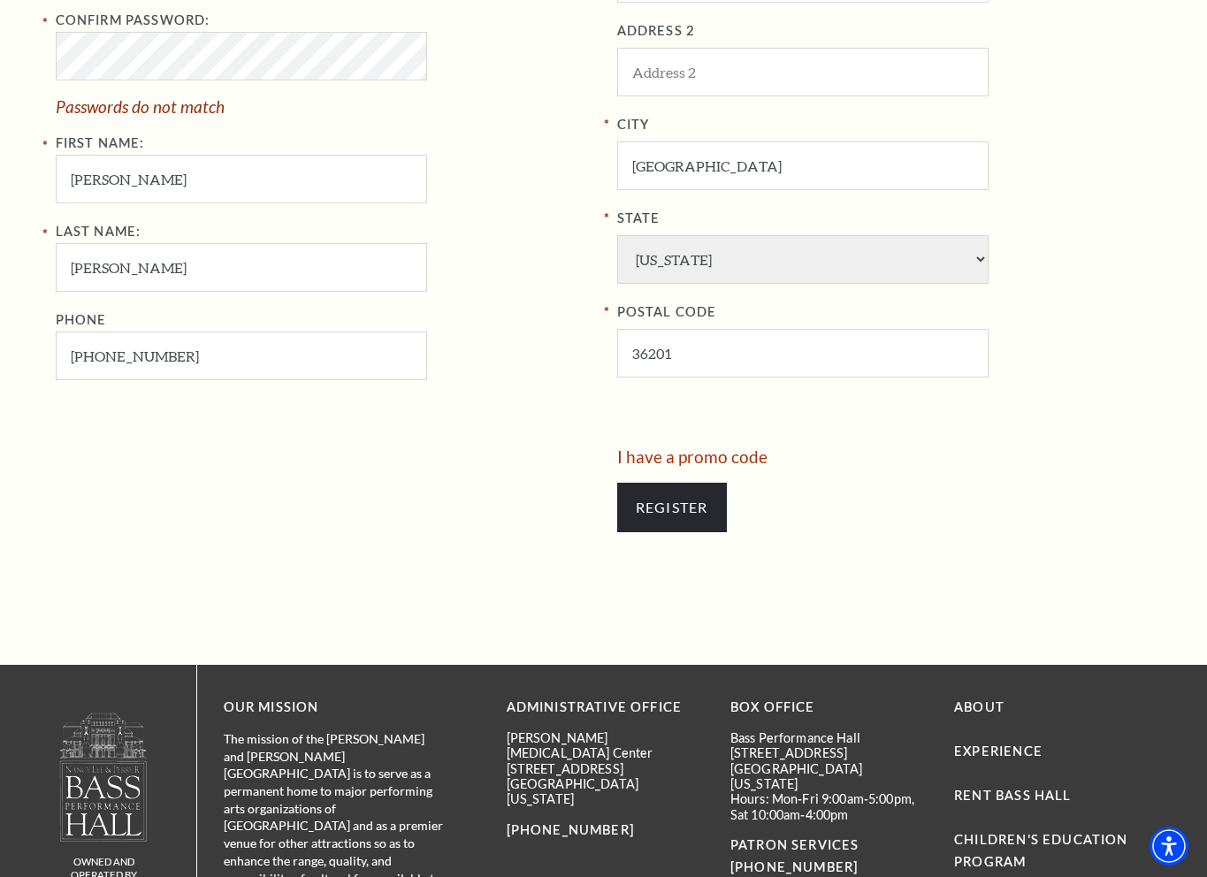
click at [653, 440] on div "New Address COUNTRY Afghanistan Albania Algeria Andorra Angola Antigua and Barb…" at bounding box center [878, 122] width 548 height 651
click at [655, 413] on div "New Address COUNTRY Afghanistan Albania Algeria Andorra Angola Antigua and Barb…" at bounding box center [878, 122] width 548 height 651
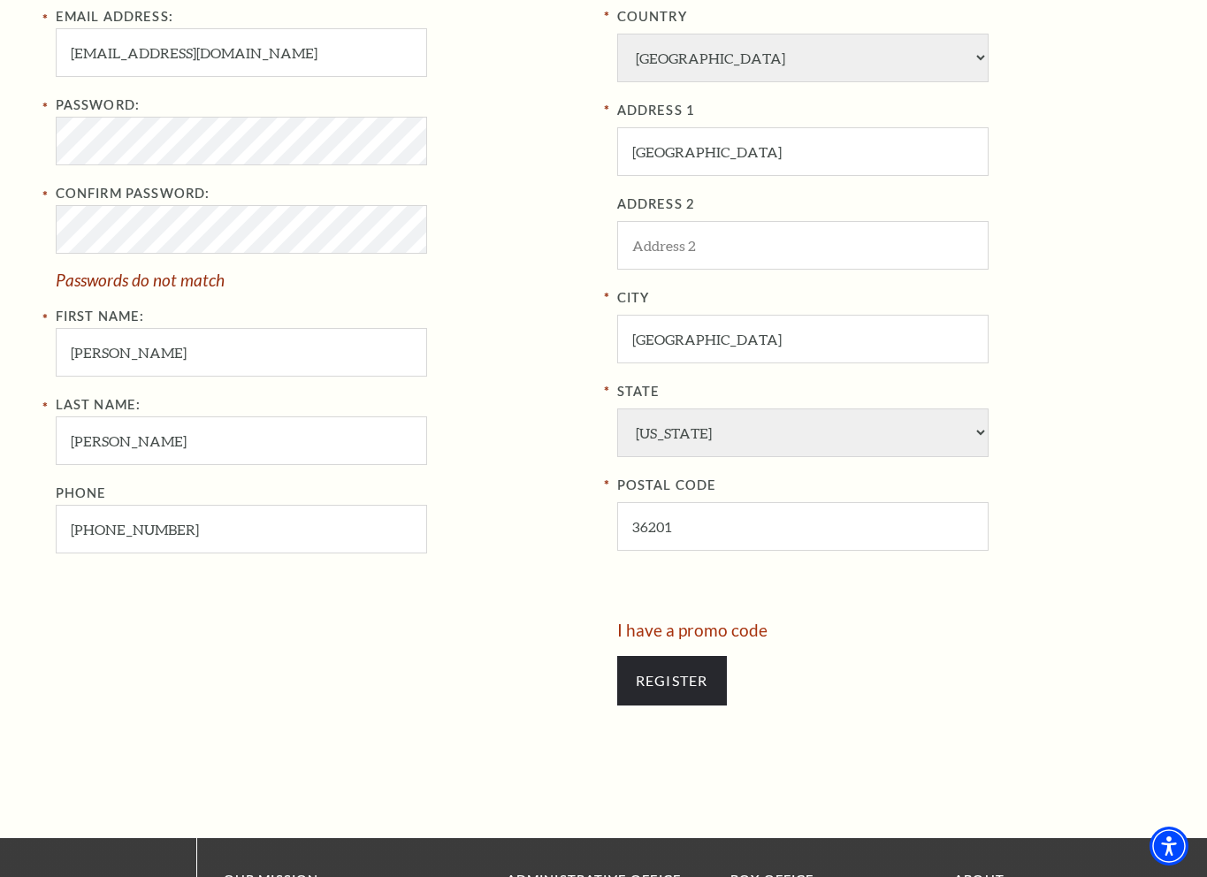
scroll to position [619, 0]
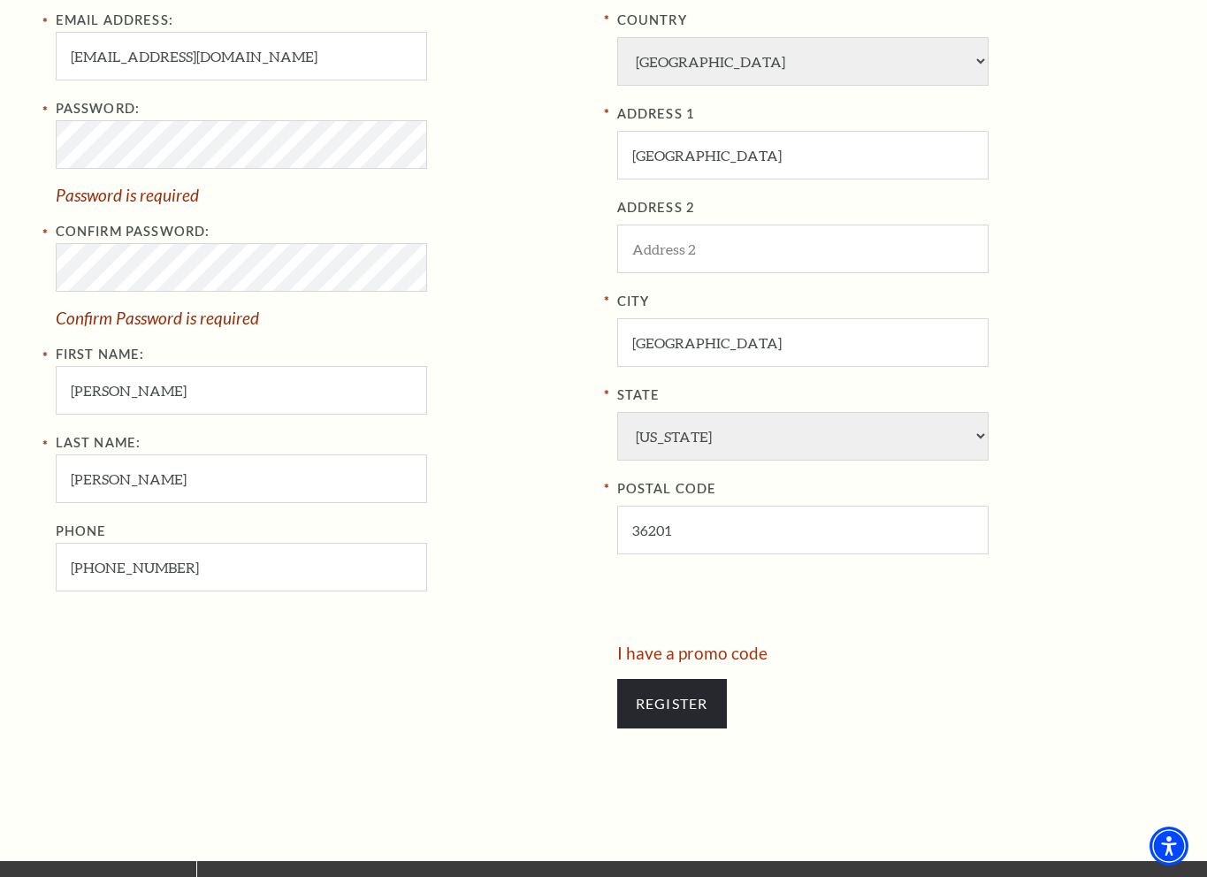
click at [92, 108] on label "Password:" at bounding box center [98, 108] width 85 height 15
copy label "Password"
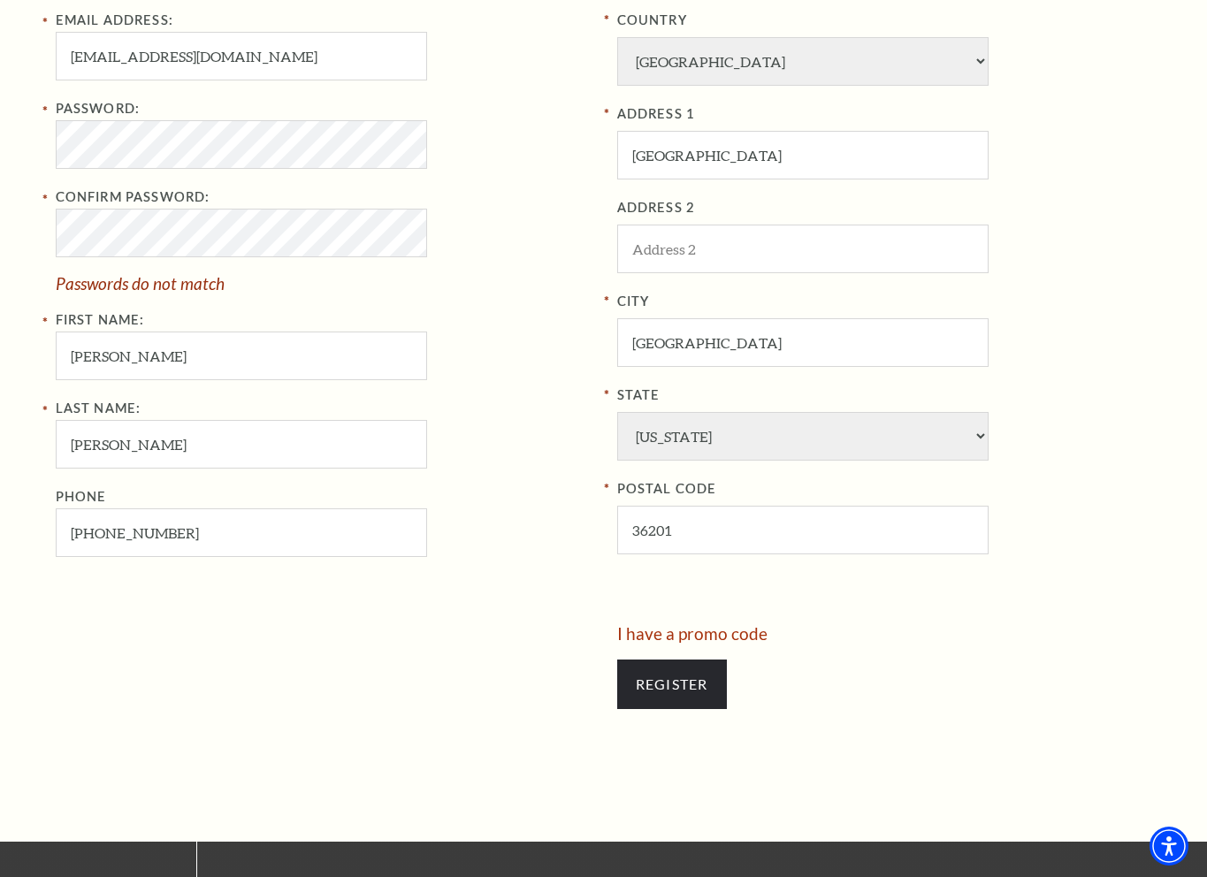
click at [378, 637] on div at bounding box center [330, 676] width 548 height 102
click at [236, 517] on input "215-447-1743" at bounding box center [241, 533] width 371 height 49
click at [233, 530] on input "215-447-1743" at bounding box center [241, 533] width 371 height 49
click at [508, 193] on div "Confirm Password: Passwords do not match" at bounding box center [323, 239] width 535 height 105
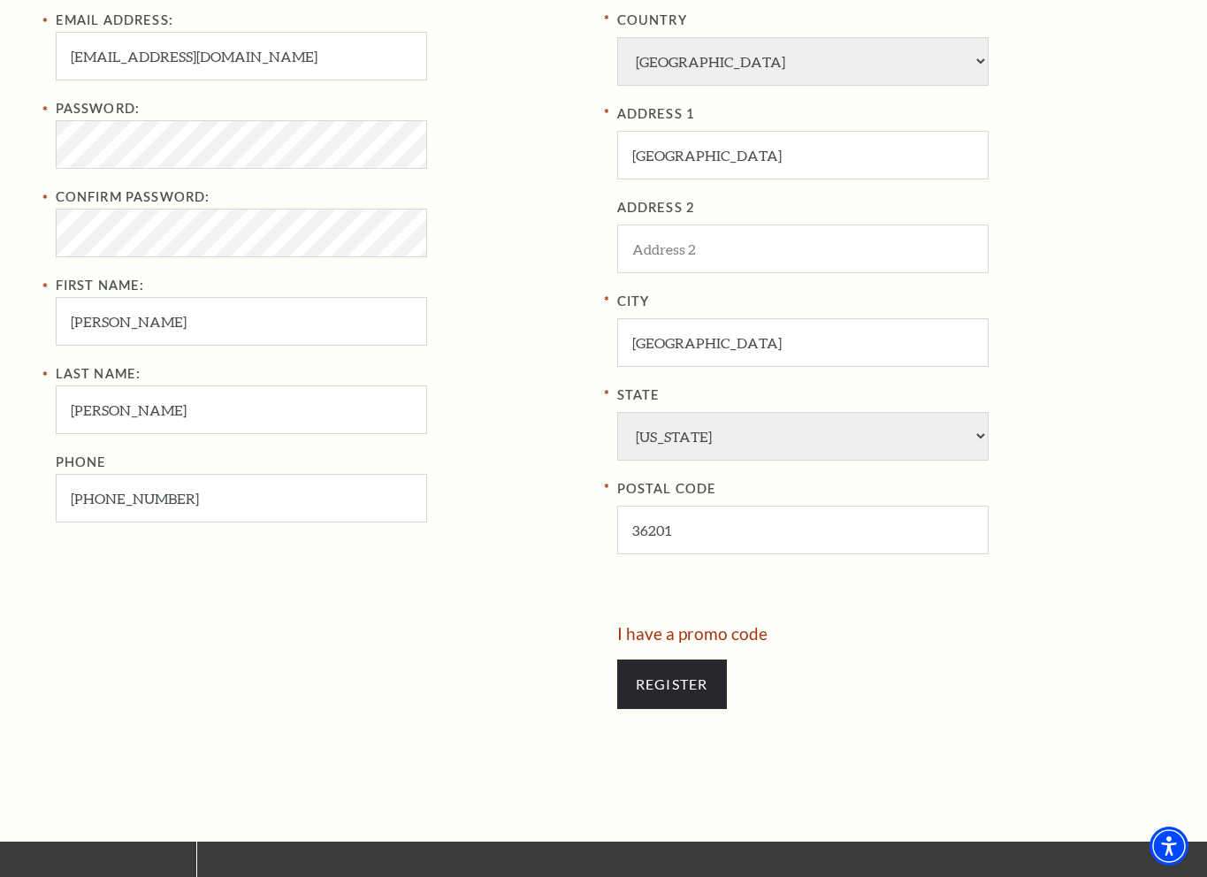
click at [443, 180] on div "Password: Confirm Password: First Name: Kenneth" at bounding box center [323, 222] width 535 height 248
click at [459, 690] on div at bounding box center [330, 676] width 548 height 102
click at [253, 665] on div at bounding box center [330, 676] width 548 height 102
drag, startPoint x: 319, startPoint y: 729, endPoint x: 523, endPoint y: 740, distance: 203.7
click at [319, 729] on div "Register Your Information Email Address: maimhhhoclan74@gmail.com Password: Con…" at bounding box center [604, 302] width 1132 height 1080
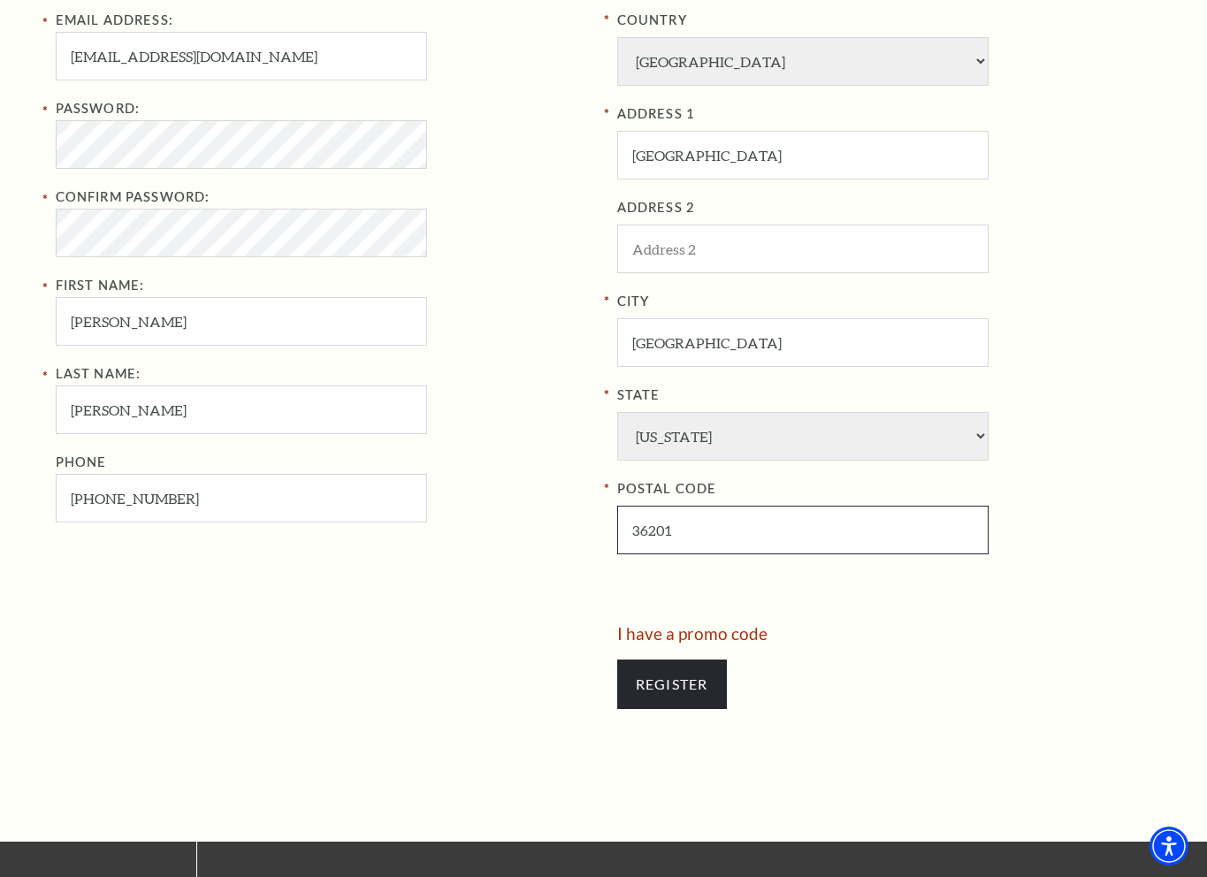
click at [622, 554] on input "36201" at bounding box center [802, 530] width 371 height 49
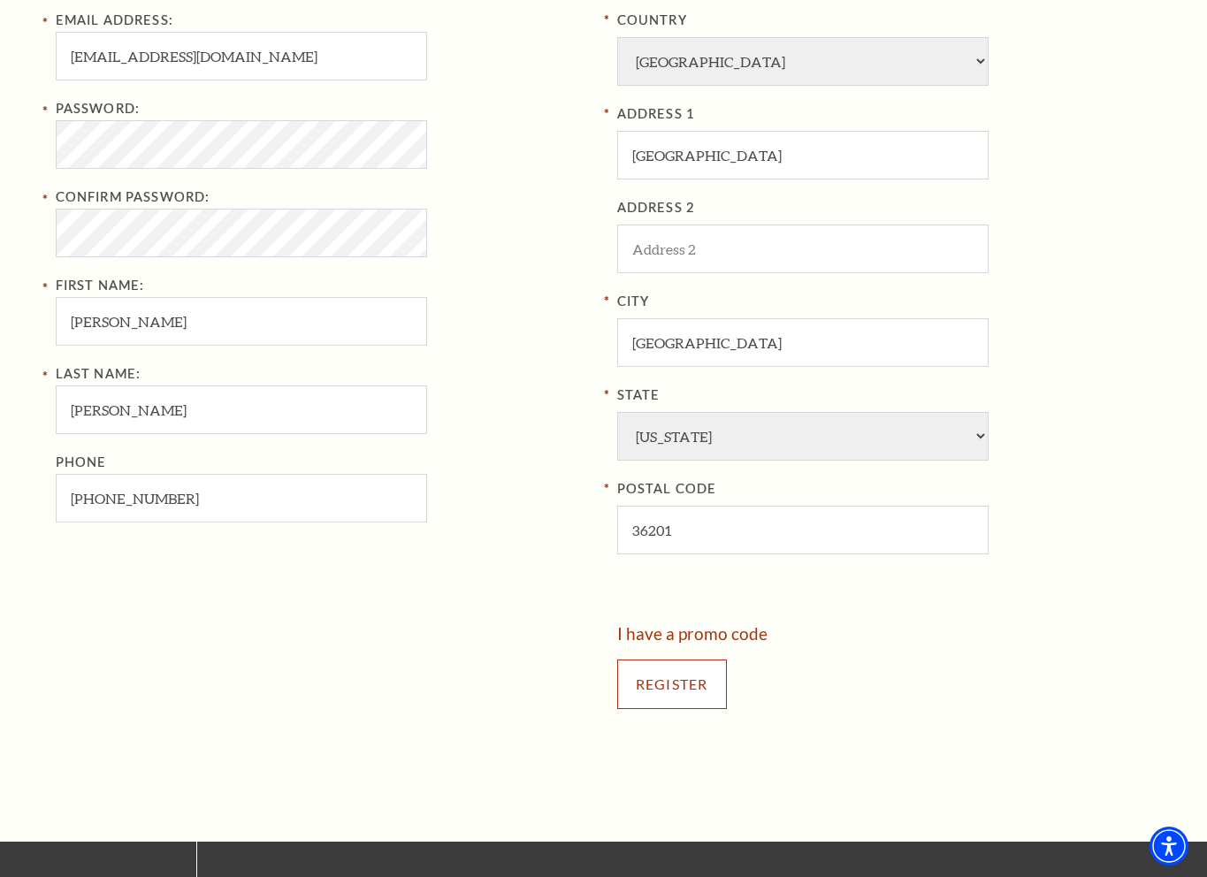
drag, startPoint x: 646, startPoint y: 684, endPoint x: 708, endPoint y: 690, distance: 63.0
click at [646, 684] on input "Register" at bounding box center [672, 685] width 110 height 50
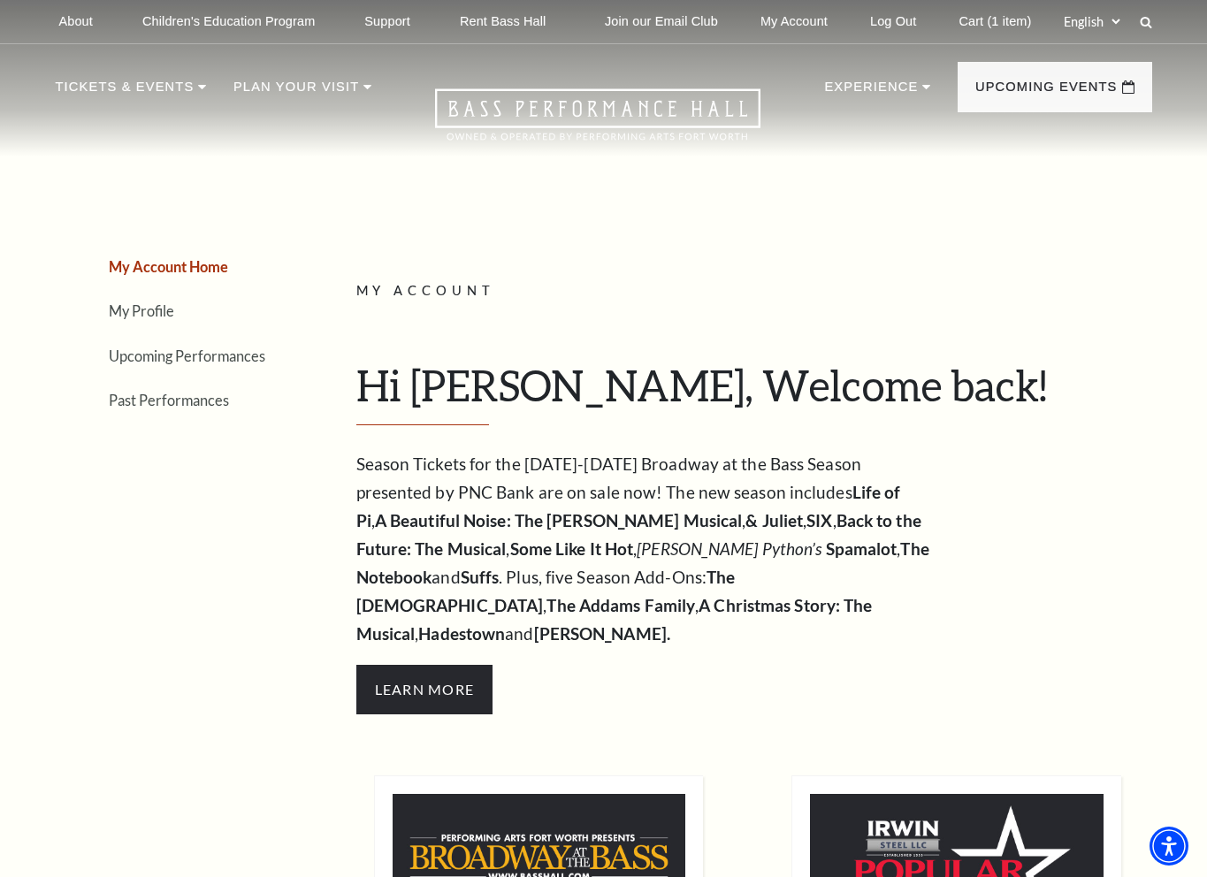
drag, startPoint x: 988, startPoint y: 16, endPoint x: 1054, endPoint y: 42, distance: 71.4
click at [988, 16] on link "Cart (1 item)" at bounding box center [994, 21] width 101 height 43
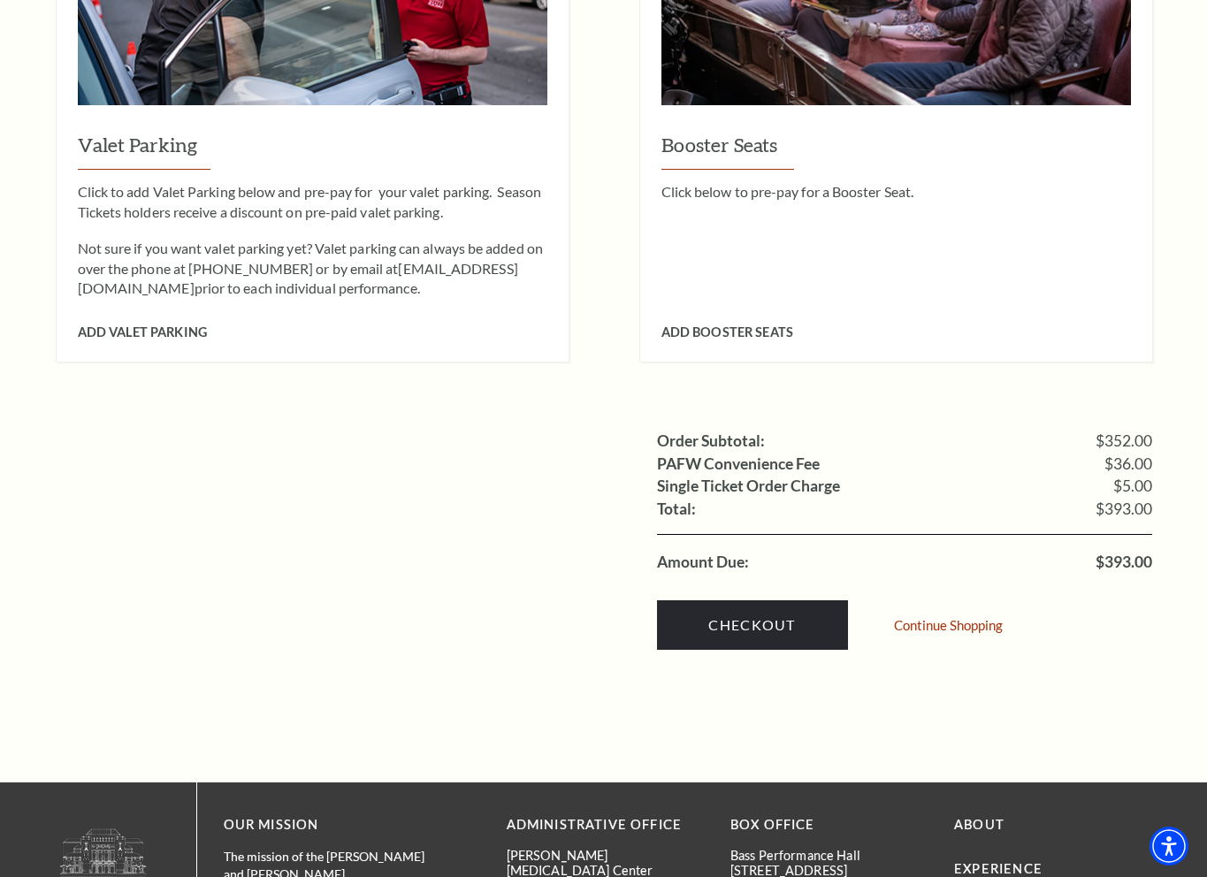
scroll to position [1592, 0]
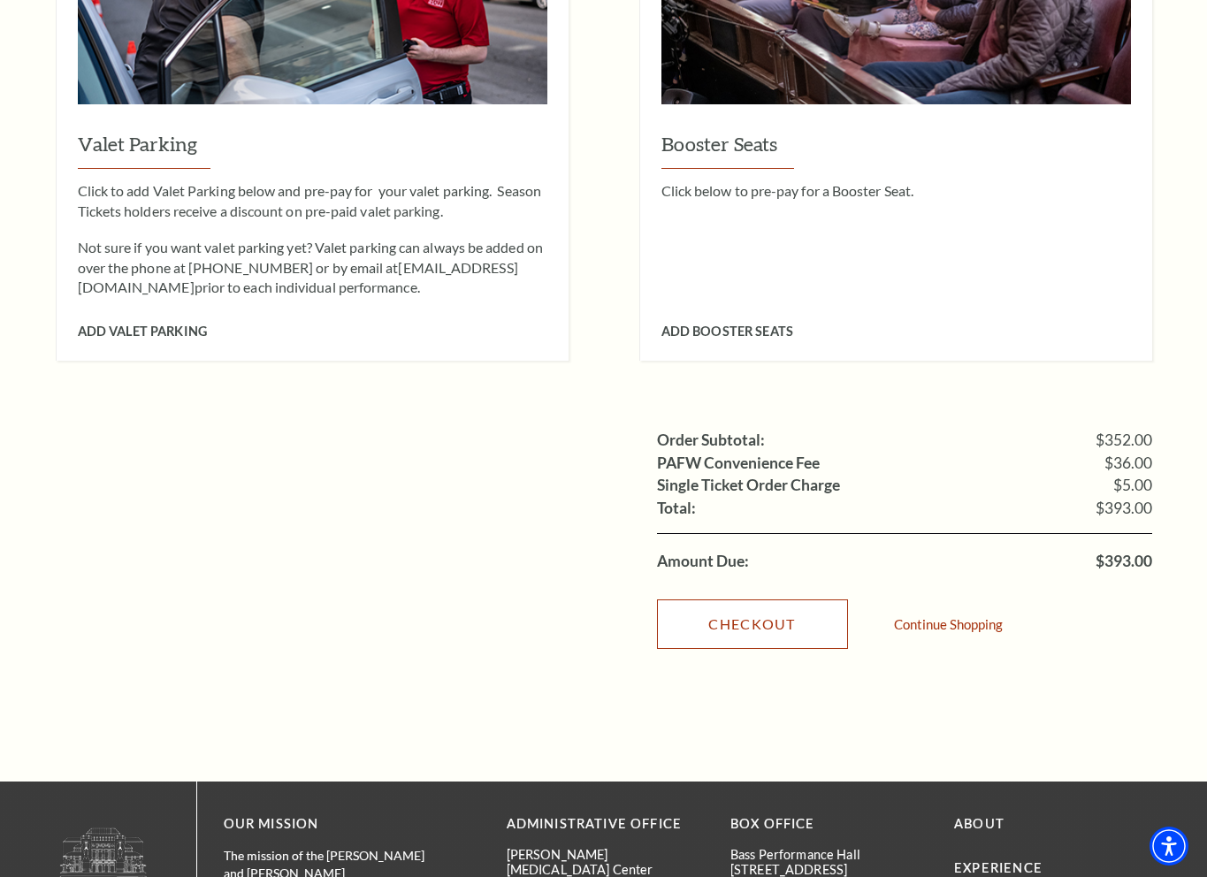
drag, startPoint x: 736, startPoint y: 587, endPoint x: 701, endPoint y: 585, distance: 34.6
click at [736, 600] on link "Checkout" at bounding box center [752, 625] width 191 height 50
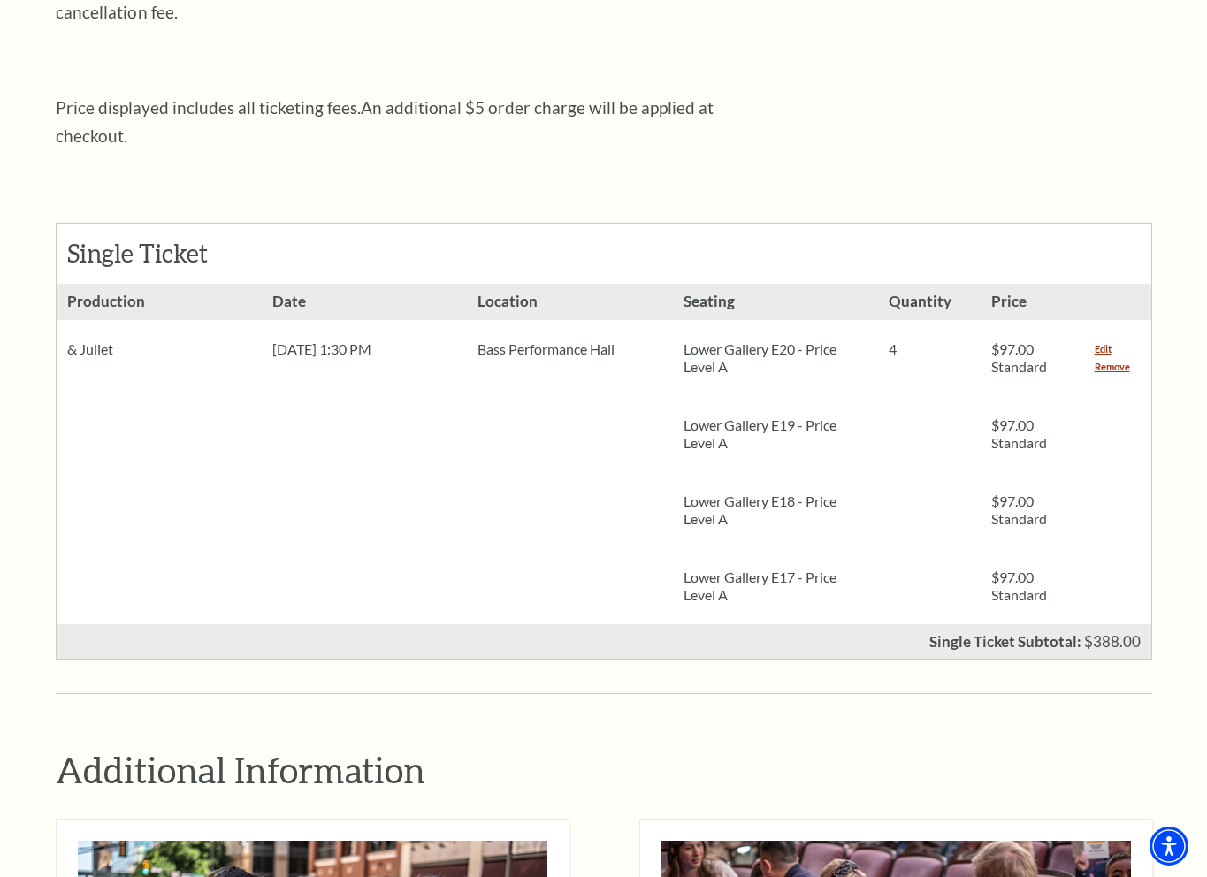
scroll to position [562, 0]
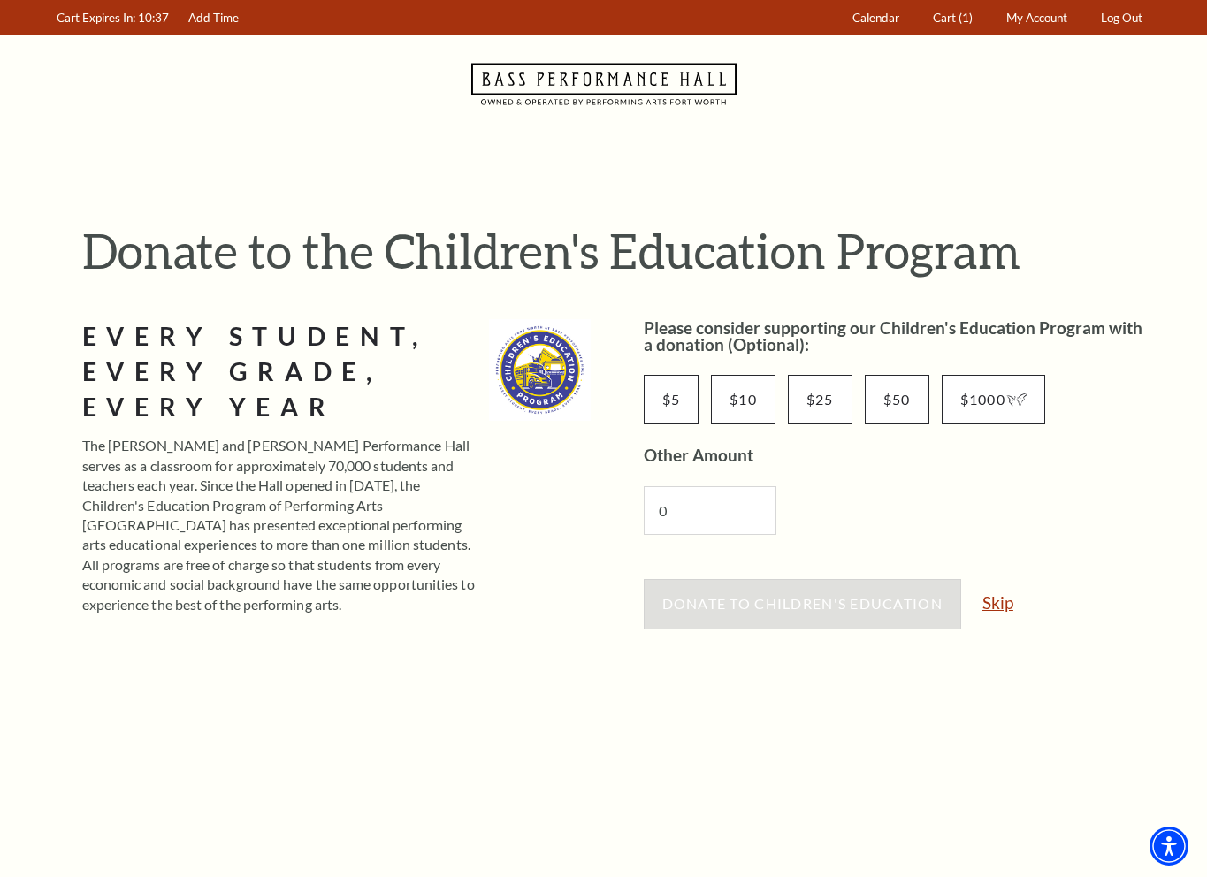
click at [999, 594] on link "Skip" at bounding box center [998, 602] width 31 height 17
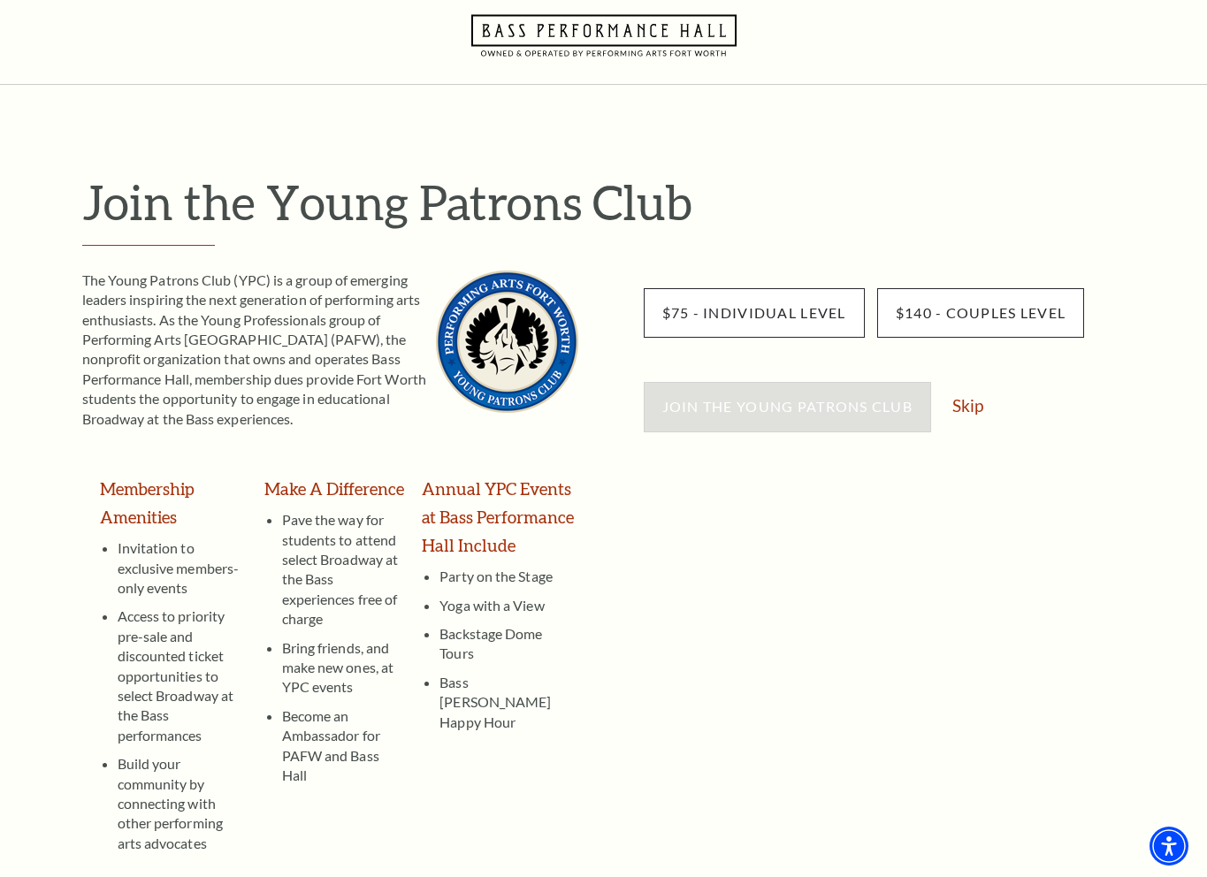
scroll to position [88, 0]
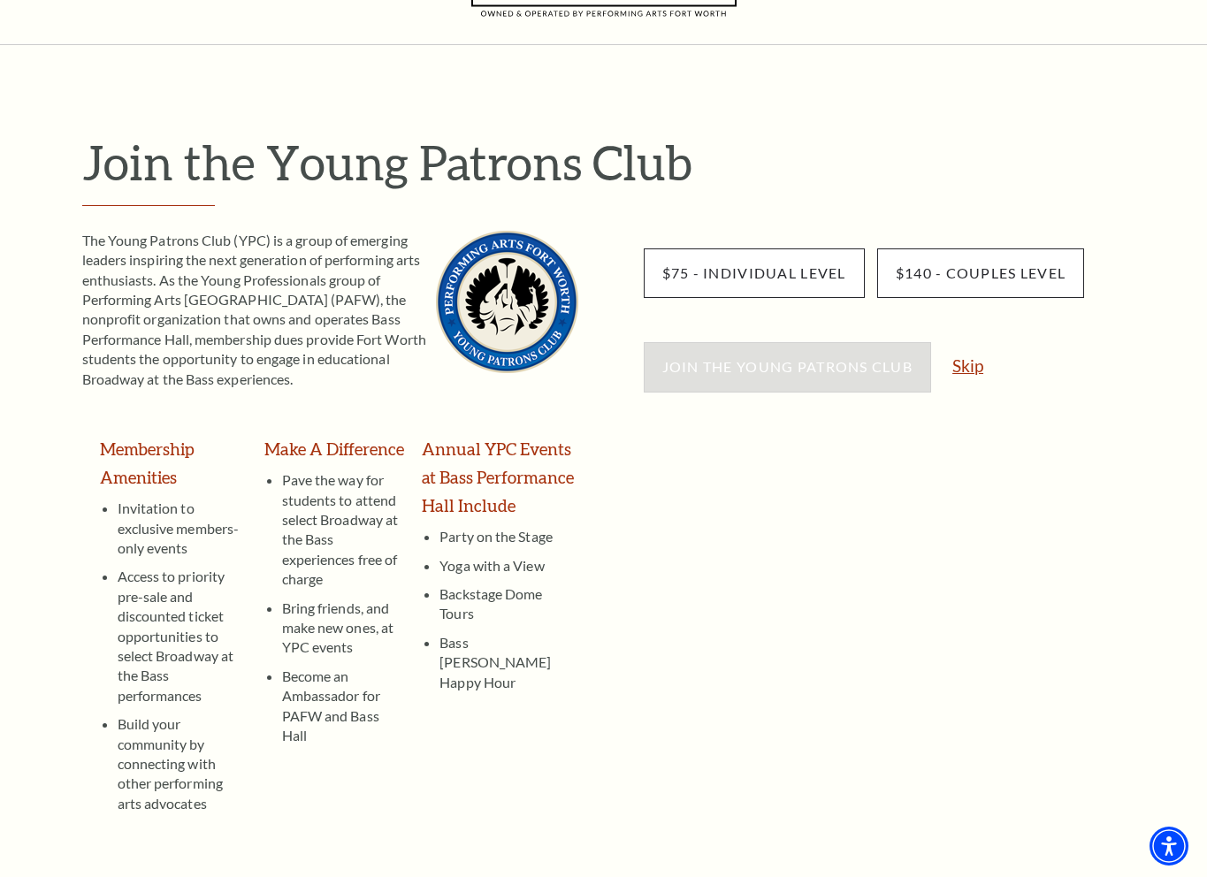
click at [969, 363] on link "Skip" at bounding box center [967, 365] width 31 height 17
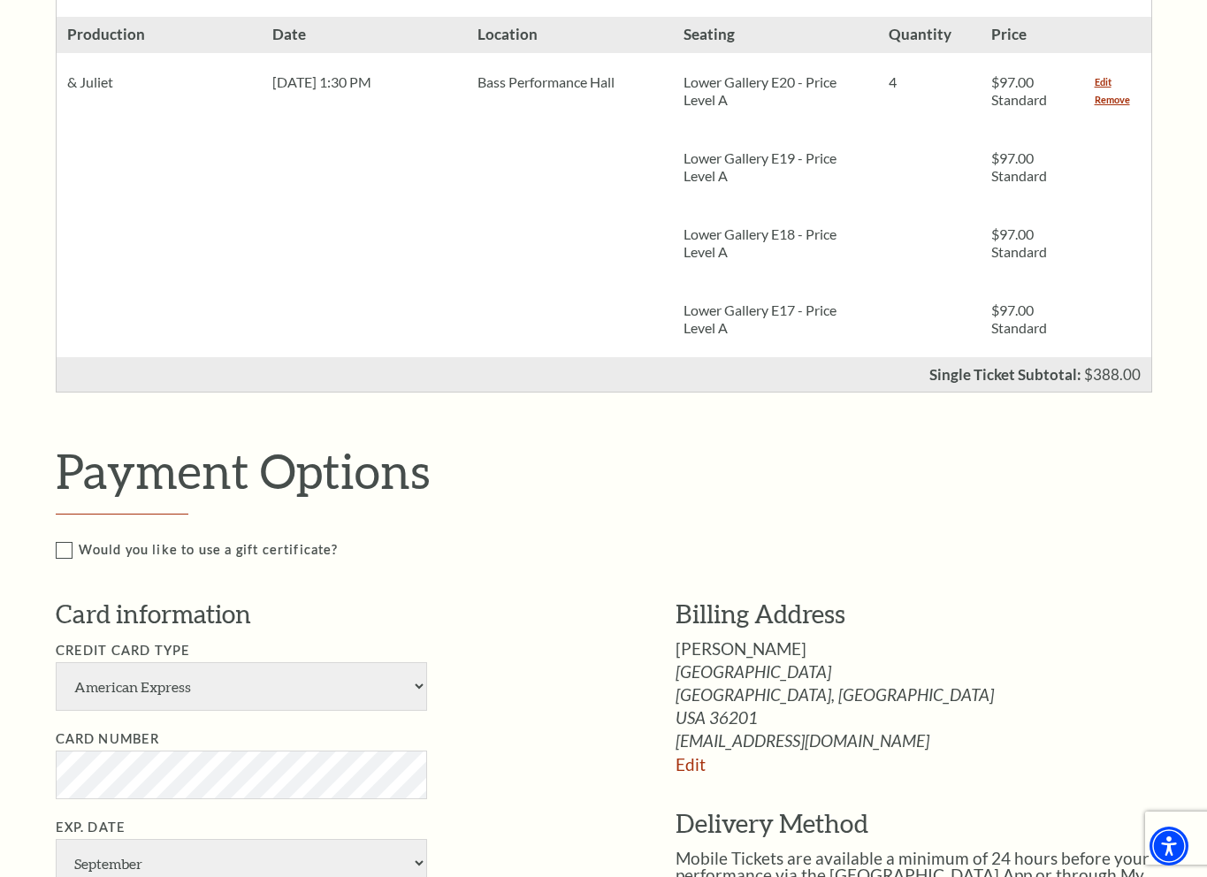
scroll to position [354, 0]
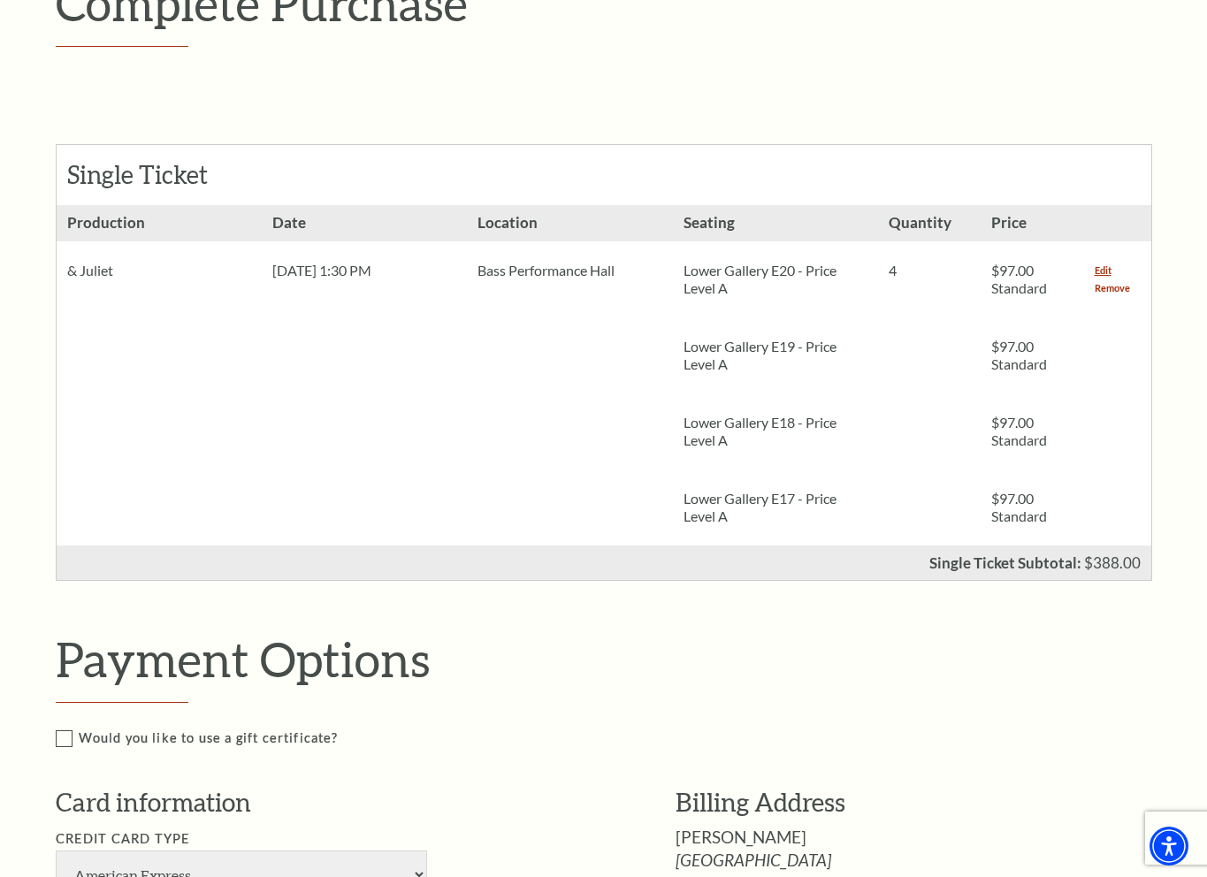
click at [1111, 285] on link "Remove" at bounding box center [1112, 288] width 35 height 18
